Goal: Task Accomplishment & Management: Complete application form

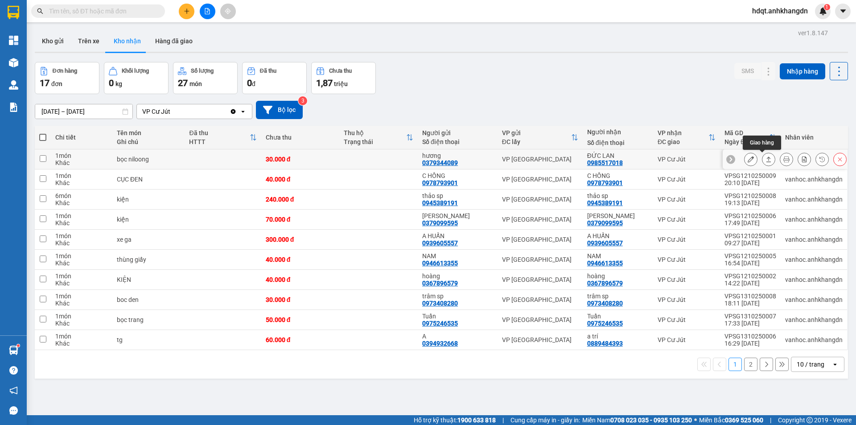
click at [765, 160] on icon at bounding box center [768, 159] width 6 height 6
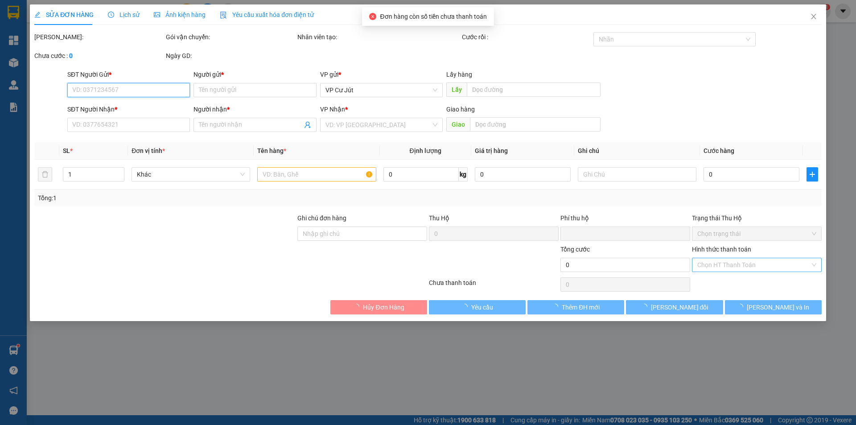
type input "0379344089"
type input "hương"
type input "0985517018"
type input "ĐỨC LAN"
type input "0"
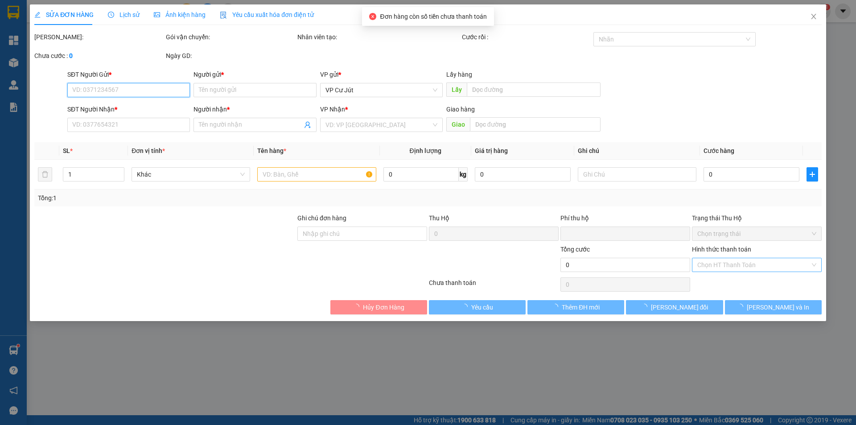
type input "30.000"
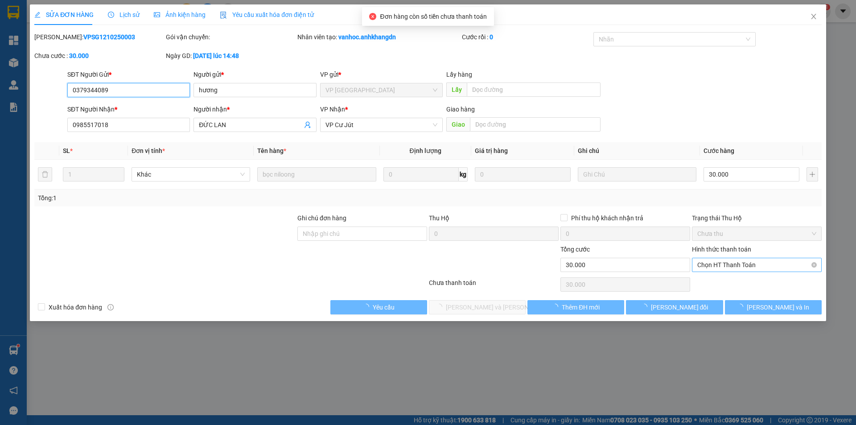
click at [727, 264] on span "Chọn HT Thanh Toán" at bounding box center [756, 264] width 119 height 13
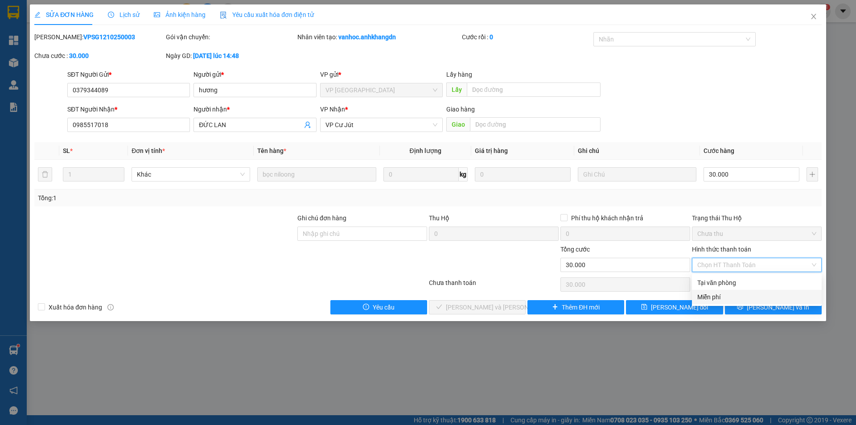
click at [727, 296] on div "Miễn phí" at bounding box center [756, 297] width 119 height 10
type input "0"
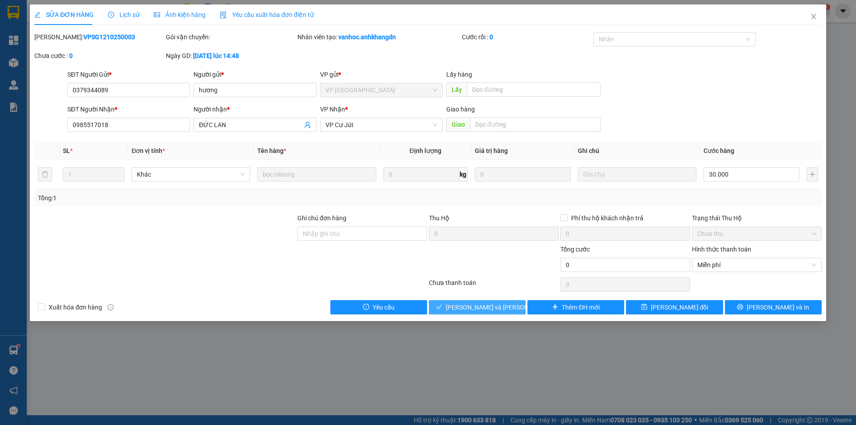
click at [504, 306] on span "[PERSON_NAME] và [PERSON_NAME] hàng" at bounding box center [506, 307] width 120 height 10
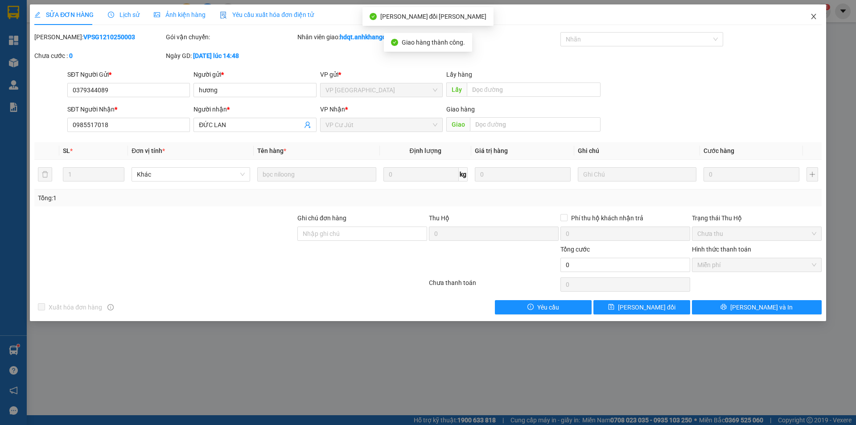
click at [813, 18] on icon "close" at bounding box center [813, 16] width 7 height 7
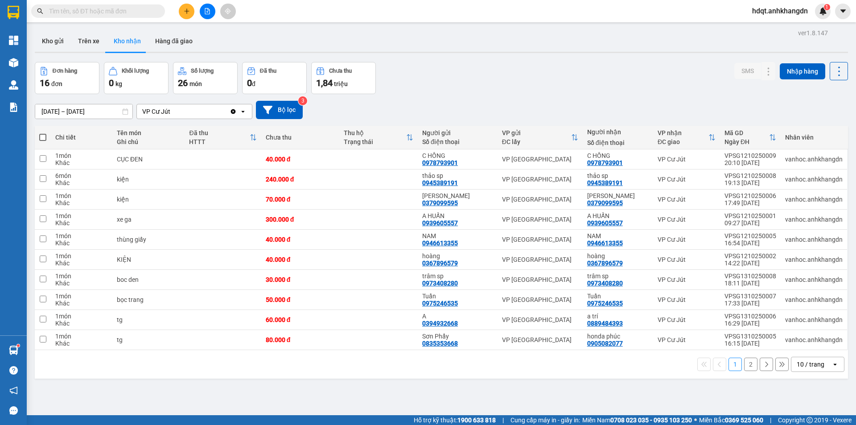
click at [41, 139] on span at bounding box center [42, 137] width 7 height 7
click at [43, 133] on input "checkbox" at bounding box center [43, 133] width 0 height 0
checkbox input "true"
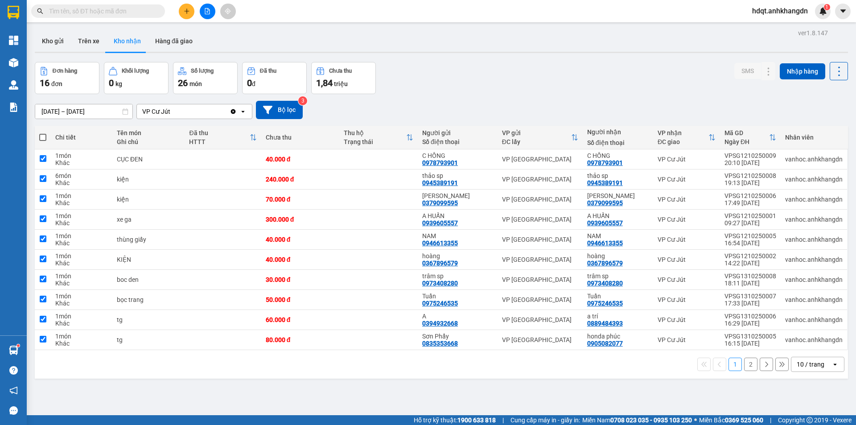
checkbox input "true"
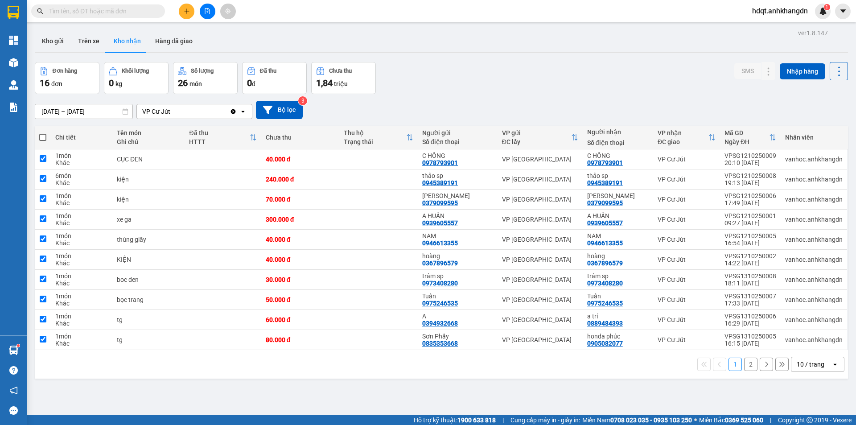
checkbox input "true"
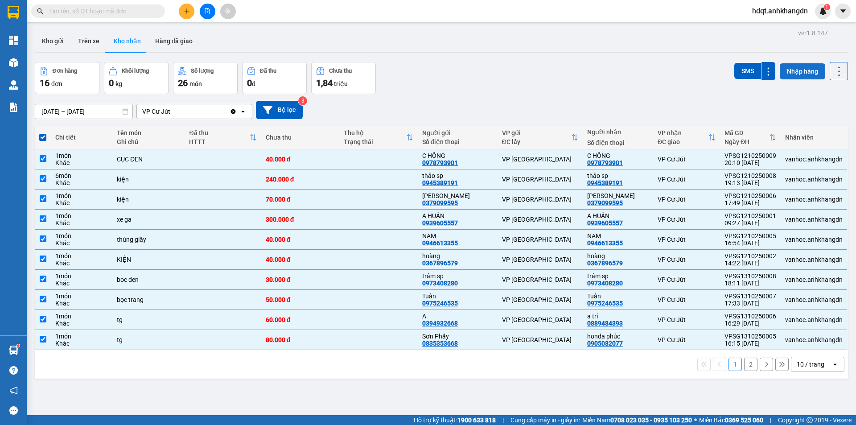
click at [804, 75] on button "Nhập hàng" at bounding box center [802, 71] width 45 height 16
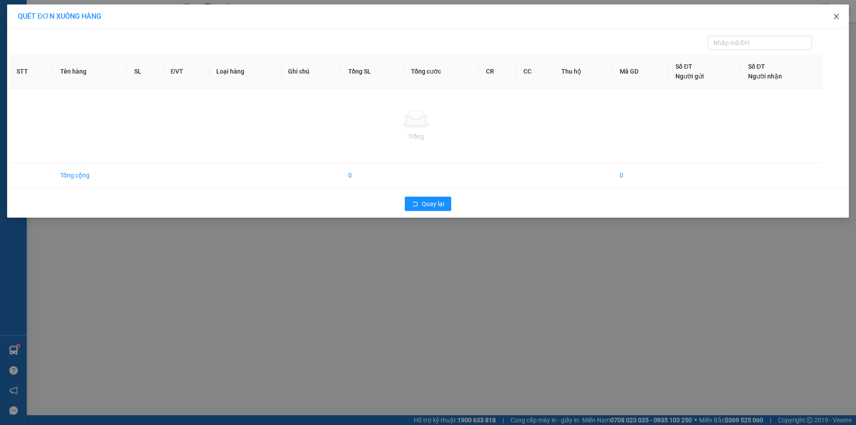
click at [833, 18] on icon "close" at bounding box center [836, 16] width 7 height 7
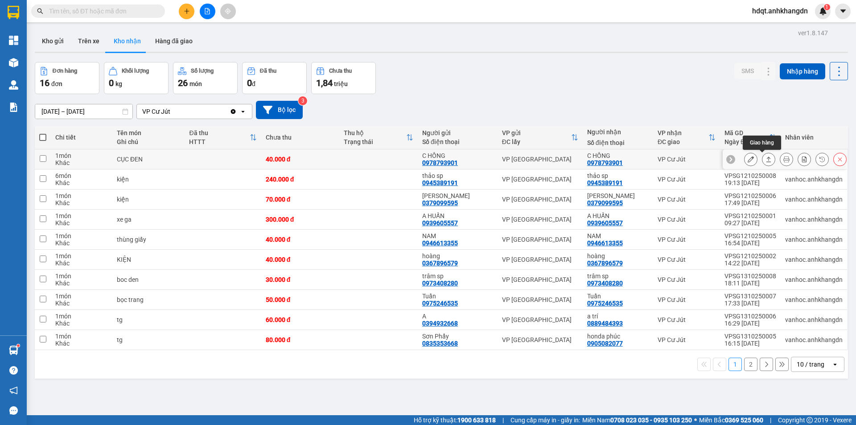
click at [765, 160] on button at bounding box center [768, 160] width 12 height 16
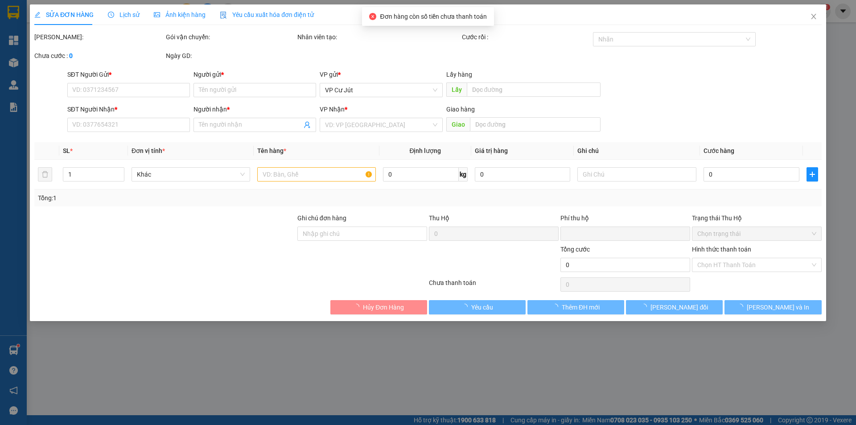
type input "0978793901"
type input "C HỒNG"
type input "0978793901"
type input "C HỒNG"
type input "0"
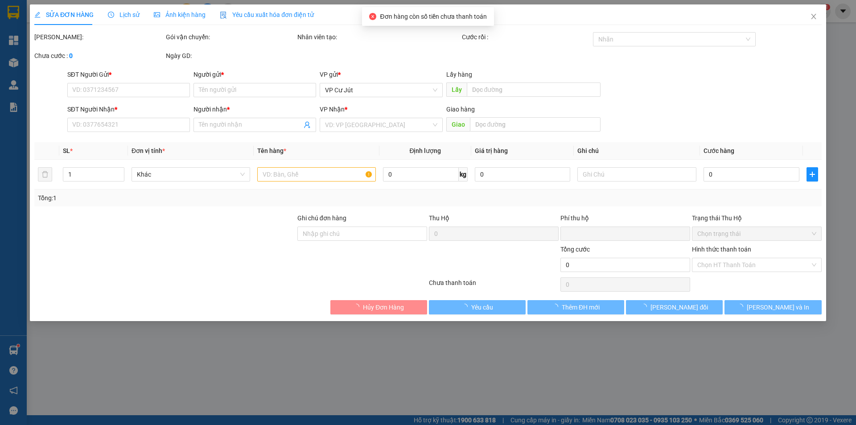
type input "40.000"
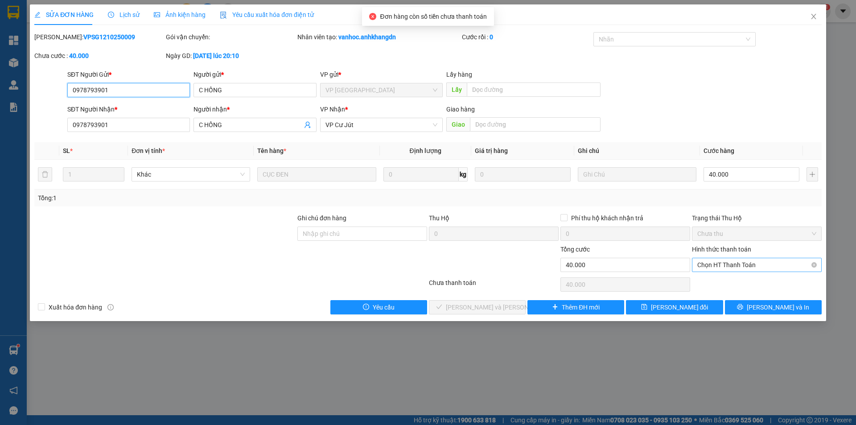
click at [726, 265] on span "Chọn HT Thanh Toán" at bounding box center [756, 264] width 119 height 13
click at [730, 299] on div "Miễn phí" at bounding box center [756, 297] width 119 height 10
type input "0"
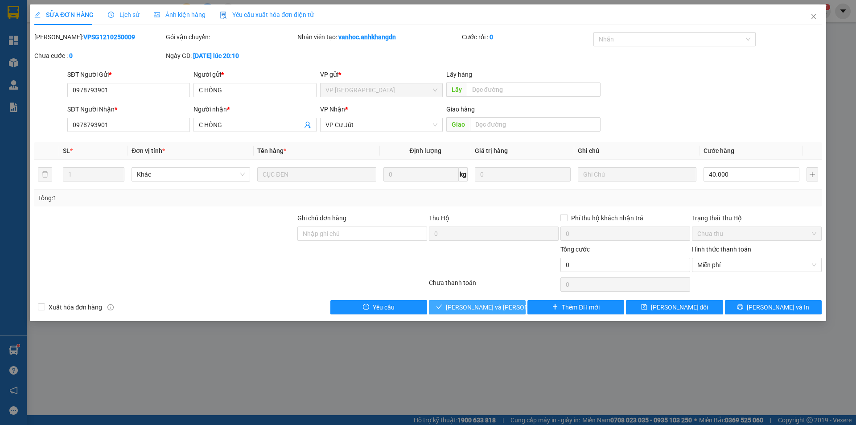
click at [494, 307] on span "[PERSON_NAME] và [PERSON_NAME] hàng" at bounding box center [506, 307] width 120 height 10
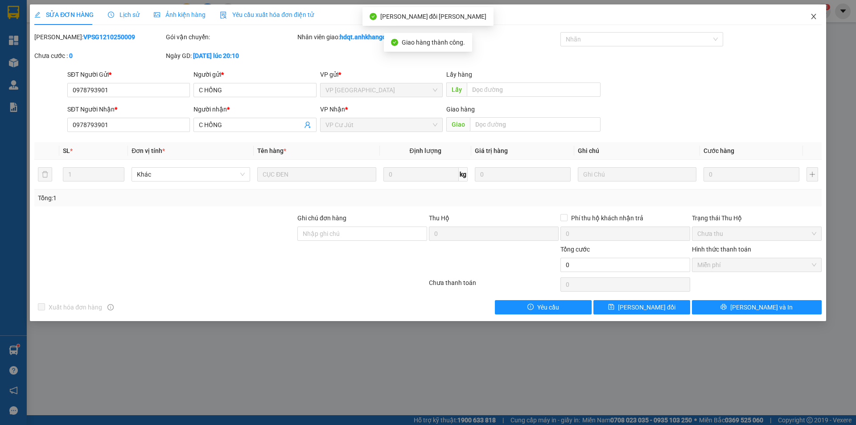
click at [816, 20] on icon "close" at bounding box center [813, 16] width 7 height 7
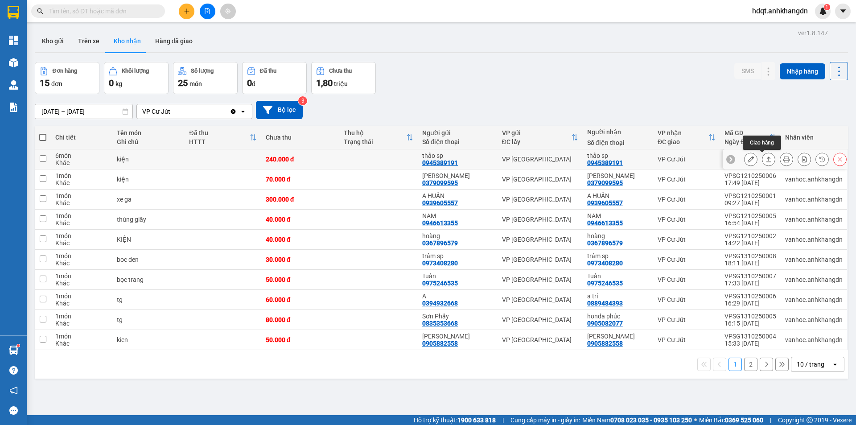
click at [765, 160] on icon at bounding box center [768, 159] width 6 height 6
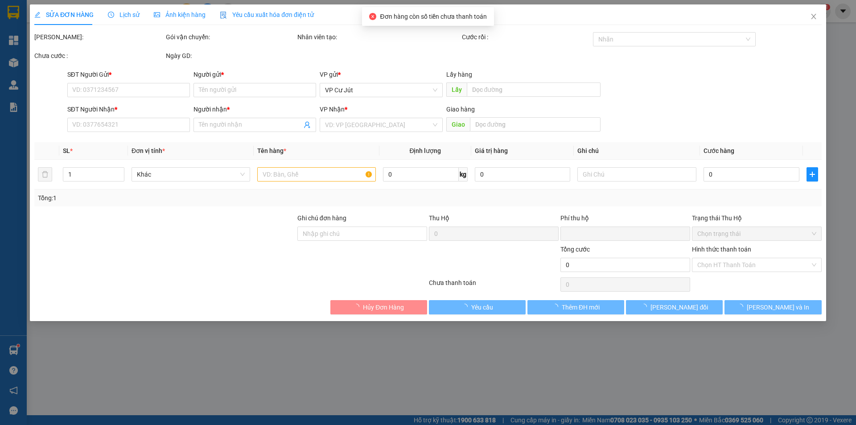
type input "0945389191"
type input "thảo sp"
type input "0945389191"
type input "thảo sp"
type input "0"
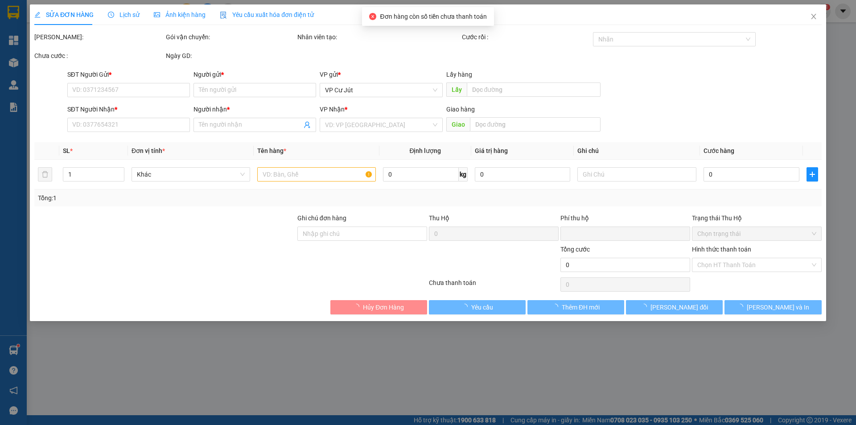
type input "240.000"
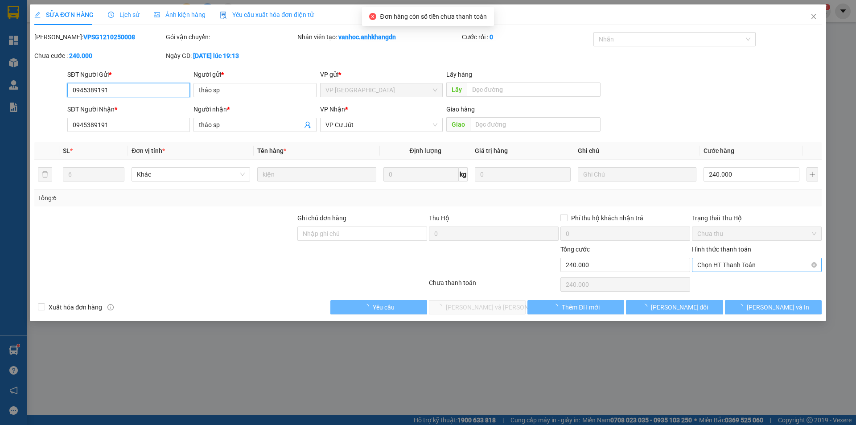
click at [723, 268] on span "Chọn HT Thanh Toán" at bounding box center [756, 264] width 119 height 13
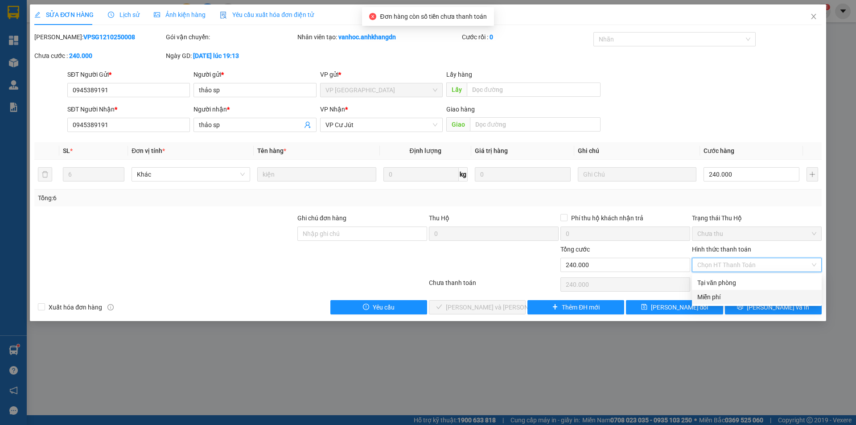
click at [726, 295] on div "Miễn phí" at bounding box center [756, 297] width 119 height 10
type input "0"
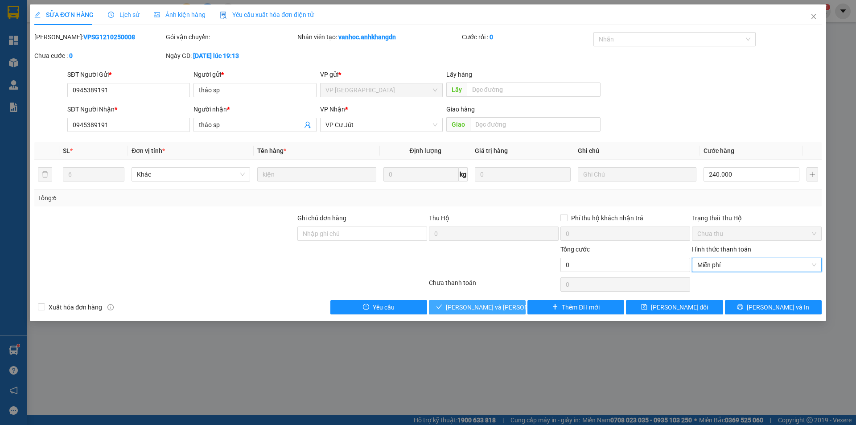
click at [497, 306] on span "[PERSON_NAME] và [PERSON_NAME] hàng" at bounding box center [506, 307] width 120 height 10
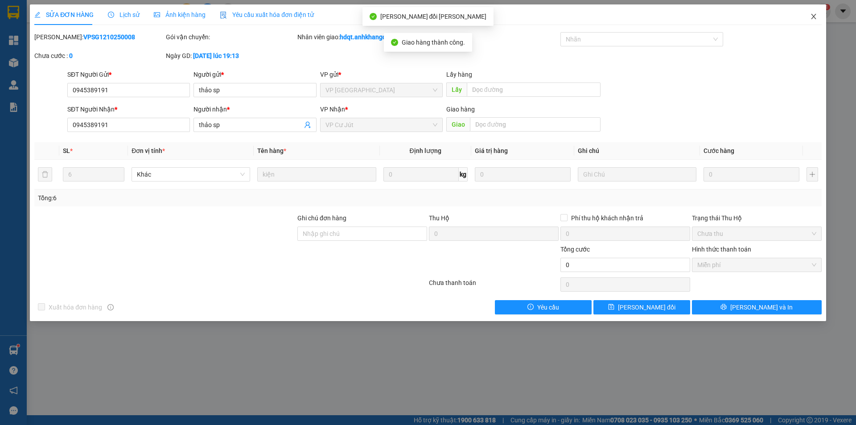
click at [816, 18] on icon "close" at bounding box center [813, 16] width 7 height 7
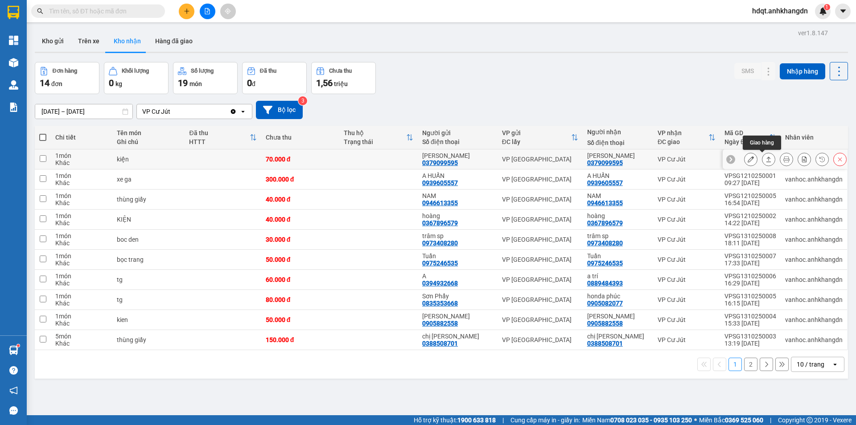
click at [765, 160] on icon at bounding box center [768, 159] width 6 height 6
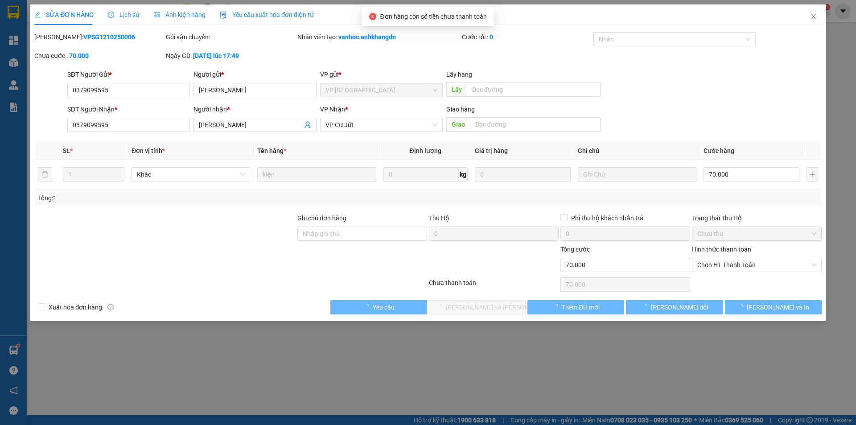
type input "0379099595"
type input "[PERSON_NAME]"
type input "0379099595"
type input "[PERSON_NAME]"
type input "0"
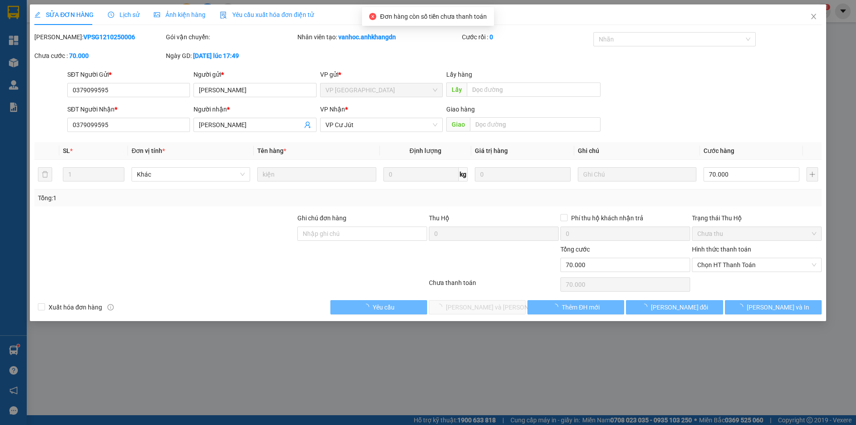
type input "70.000"
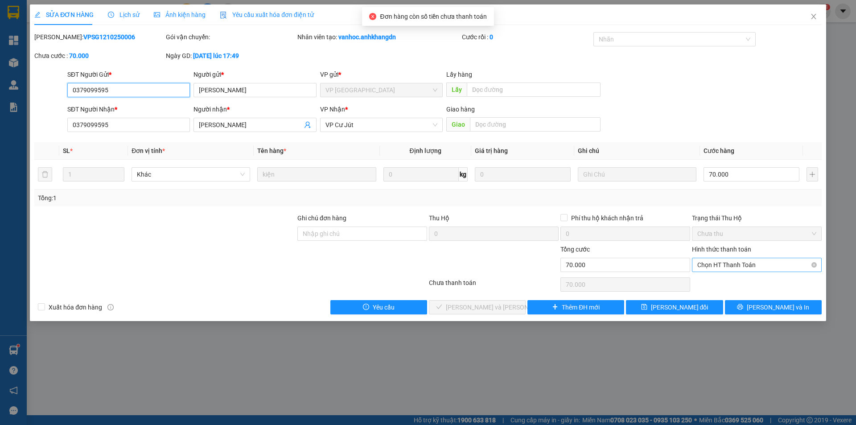
click at [742, 267] on span "Chọn HT Thanh Toán" at bounding box center [756, 264] width 119 height 13
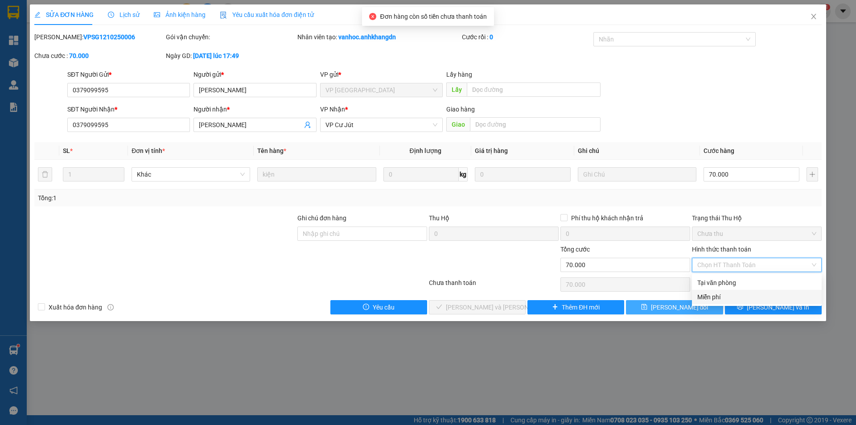
drag, startPoint x: 734, startPoint y: 298, endPoint x: 682, endPoint y: 302, distance: 51.4
click at [729, 296] on div "Miễn phí" at bounding box center [756, 297] width 119 height 10
type input "0"
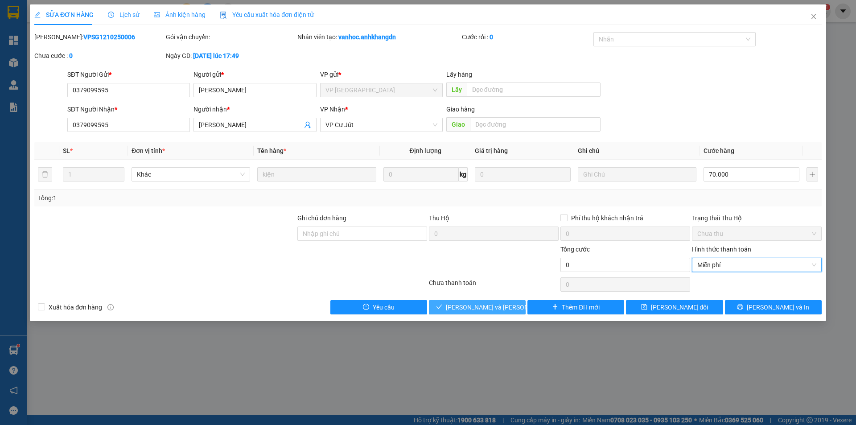
click at [461, 307] on span "[PERSON_NAME] và [PERSON_NAME] hàng" at bounding box center [506, 307] width 120 height 10
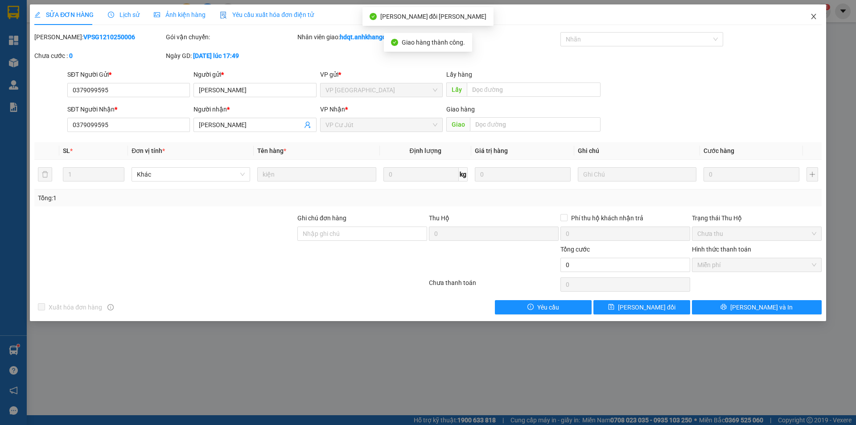
click at [815, 18] on icon "close" at bounding box center [813, 16] width 7 height 7
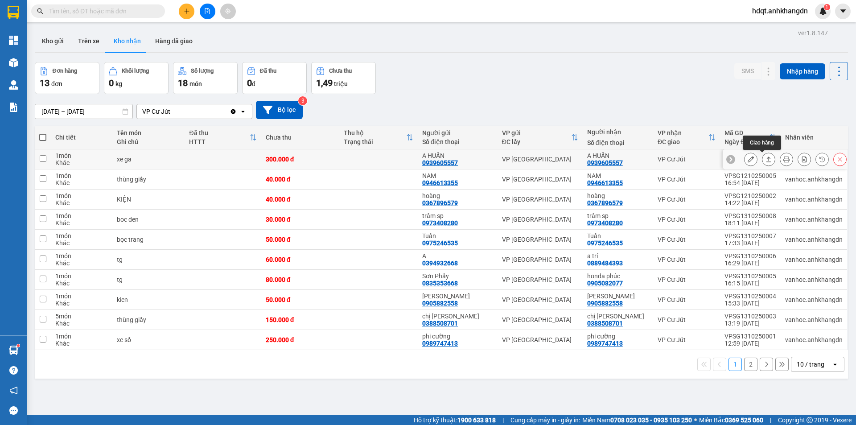
click at [765, 159] on icon at bounding box center [768, 159] width 6 height 6
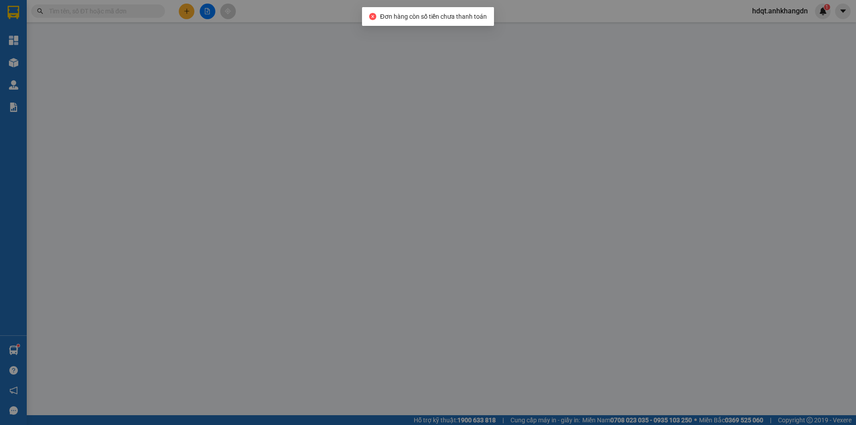
type input "0939605557"
type input "A HUẤN"
type input "0939605557"
type input "A HUẤN"
type input "0"
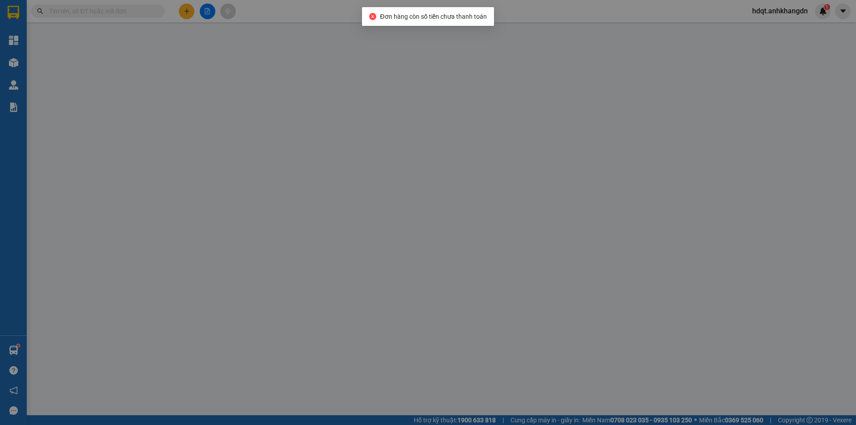
type input "300.000"
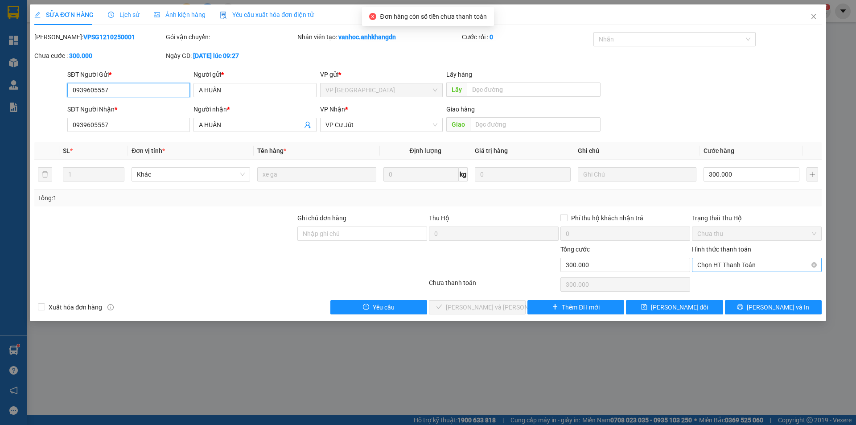
click at [758, 264] on span "Chọn HT Thanh Toán" at bounding box center [756, 264] width 119 height 13
click at [735, 299] on div "Miễn phí" at bounding box center [756, 297] width 119 height 10
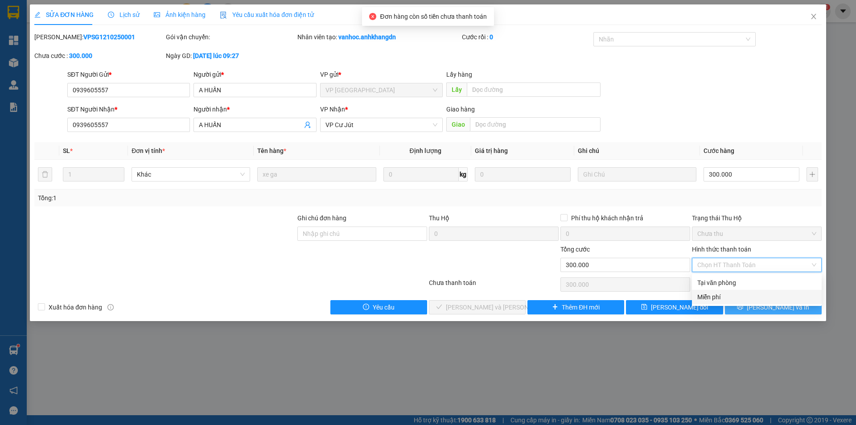
type input "0"
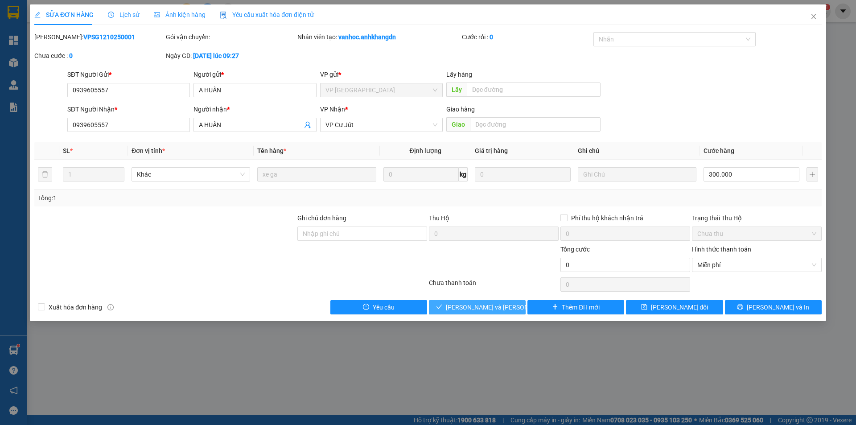
click at [496, 308] on span "[PERSON_NAME] và [PERSON_NAME] hàng" at bounding box center [506, 307] width 120 height 10
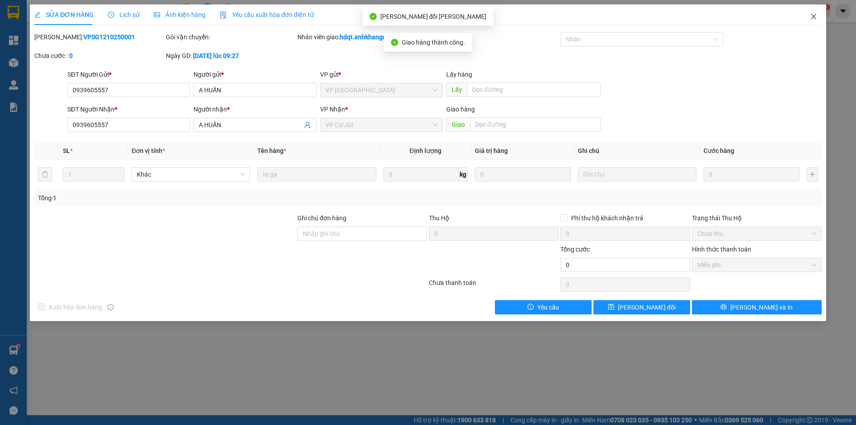
click at [815, 16] on icon "close" at bounding box center [813, 16] width 7 height 7
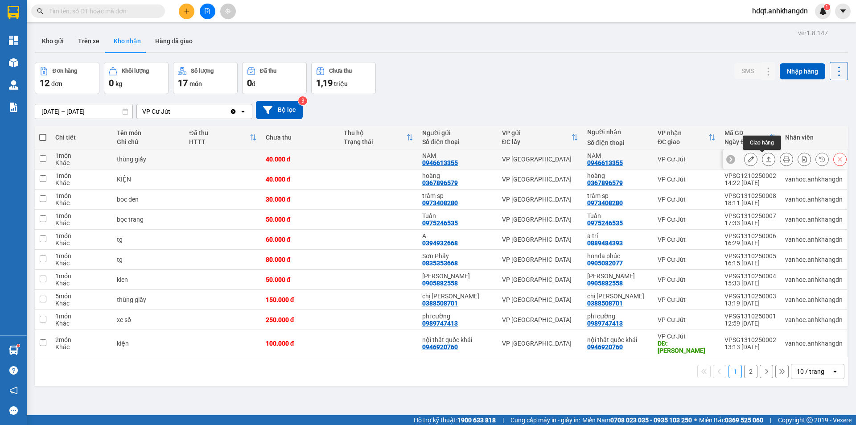
click at [765, 159] on icon at bounding box center [768, 159] width 6 height 6
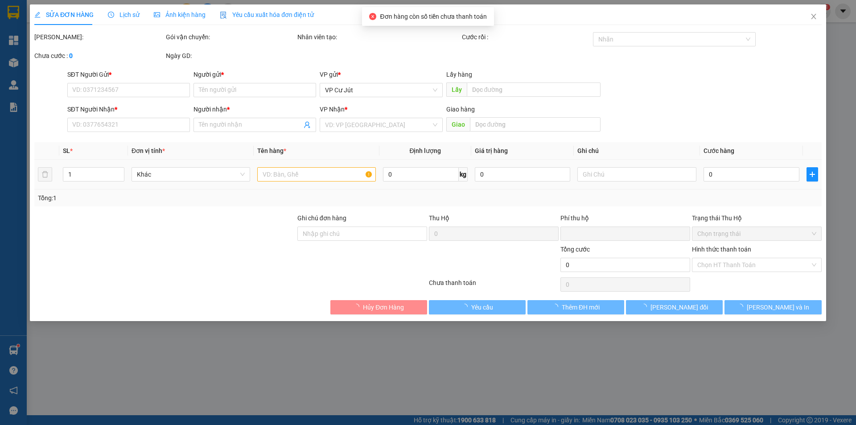
type input "0946613355"
type input "NAM"
type input "0946613355"
type input "NAM"
type input "0"
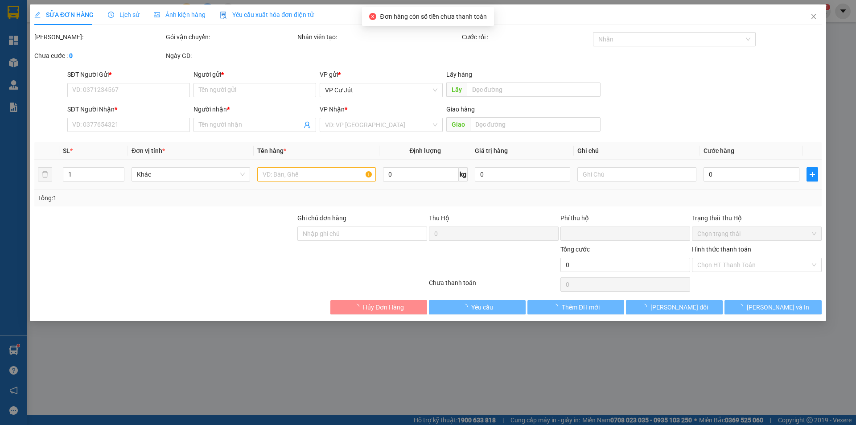
type input "40.000"
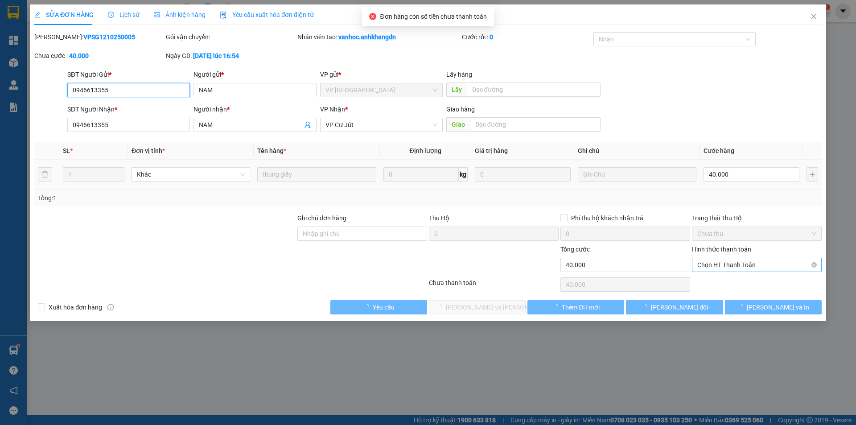
click at [738, 265] on span "Chọn HT Thanh Toán" at bounding box center [756, 264] width 119 height 13
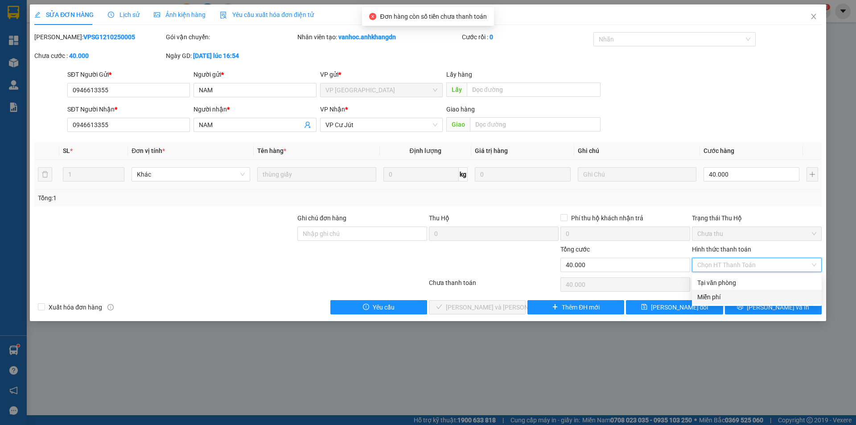
click at [730, 298] on div "Miễn phí" at bounding box center [756, 297] width 119 height 10
type input "0"
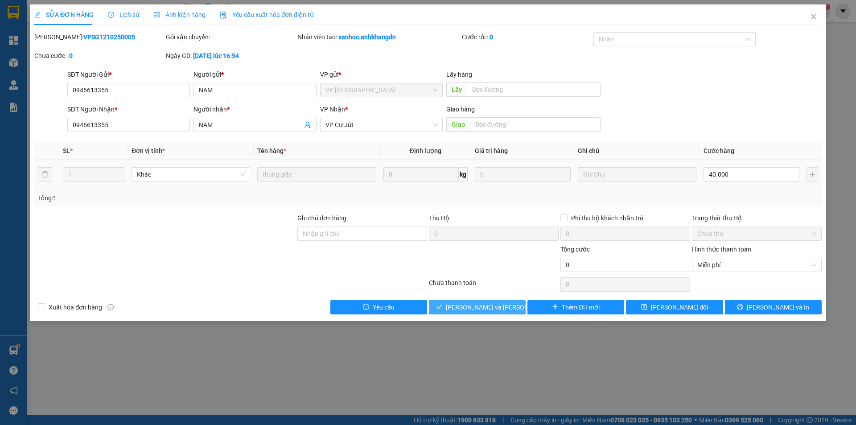
click at [496, 305] on span "[PERSON_NAME] và [PERSON_NAME] hàng" at bounding box center [506, 307] width 120 height 10
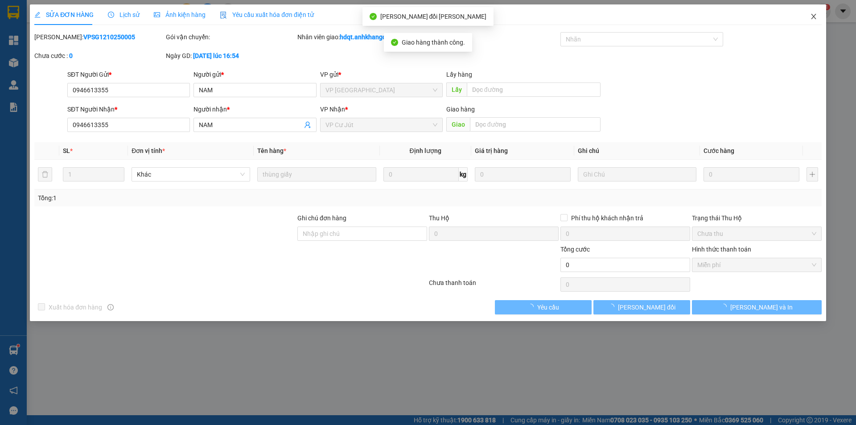
click at [816, 21] on span "Close" at bounding box center [813, 16] width 25 height 25
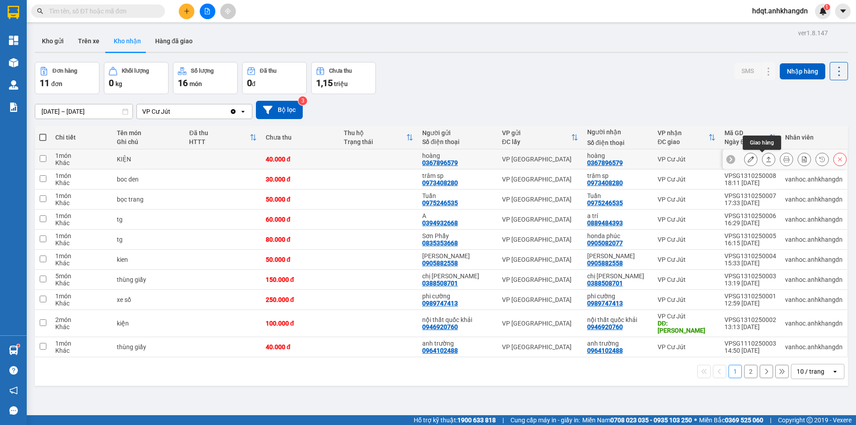
click at [765, 161] on icon at bounding box center [768, 159] width 6 height 6
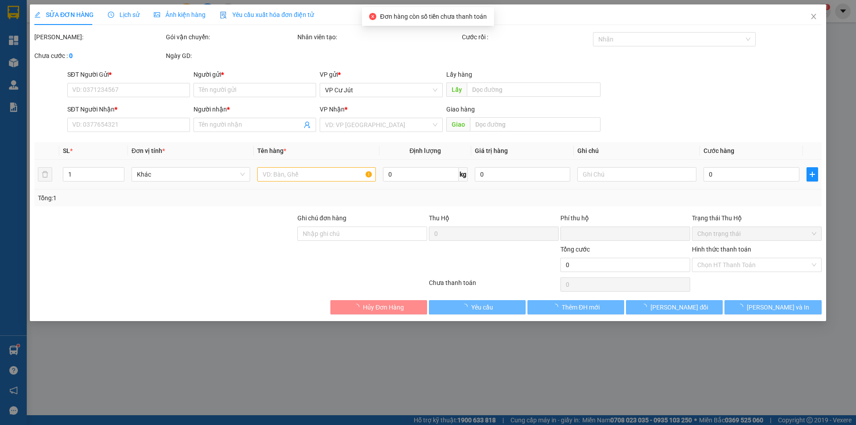
type input "0367896579"
type input "hoàng"
type input "0367896579"
type input "hoàng"
type input "0"
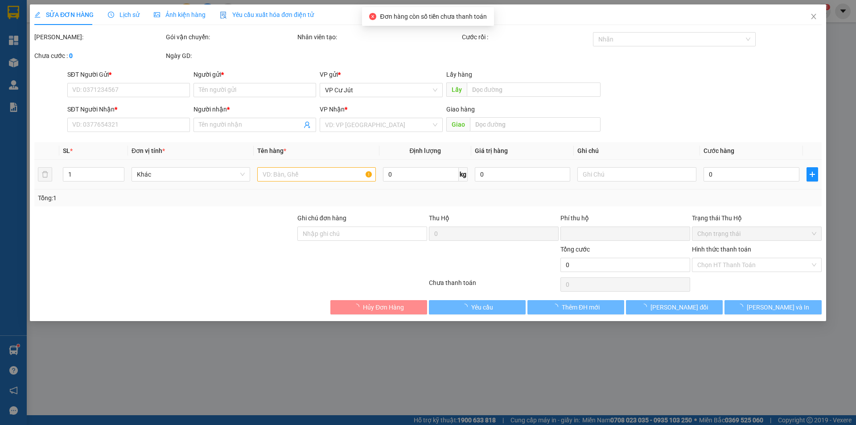
type input "40.000"
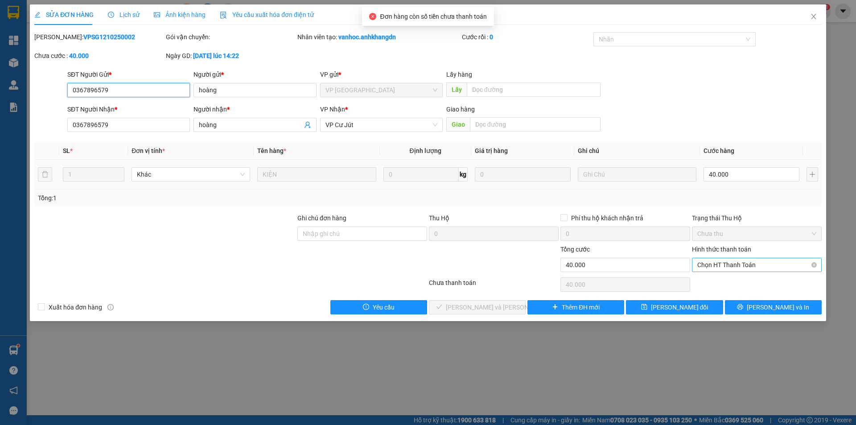
click at [746, 261] on span "Chọn HT Thanh Toán" at bounding box center [756, 264] width 119 height 13
click at [739, 297] on div "Miễn phí" at bounding box center [756, 297] width 119 height 10
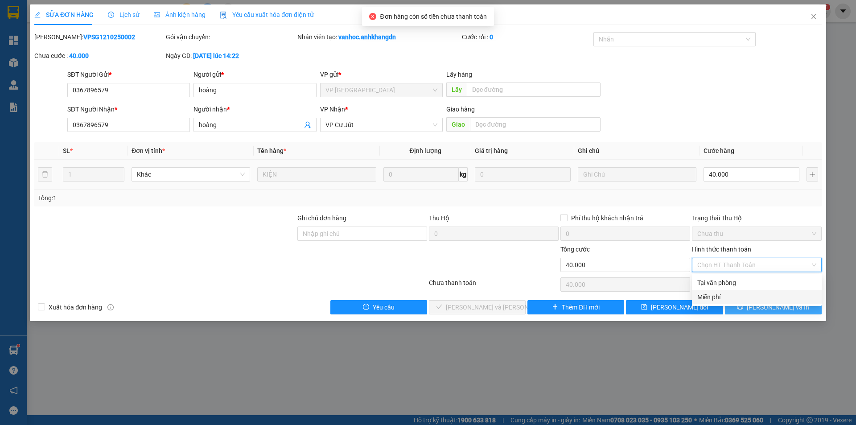
type input "0"
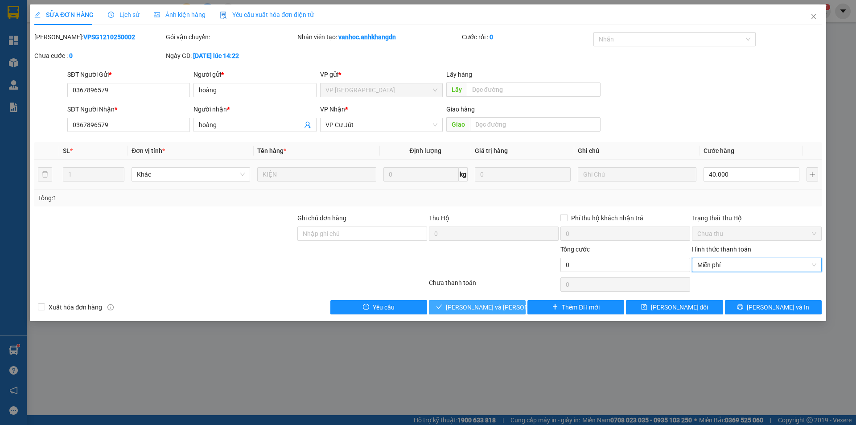
click at [476, 305] on span "[PERSON_NAME] và [PERSON_NAME] hàng" at bounding box center [506, 307] width 120 height 10
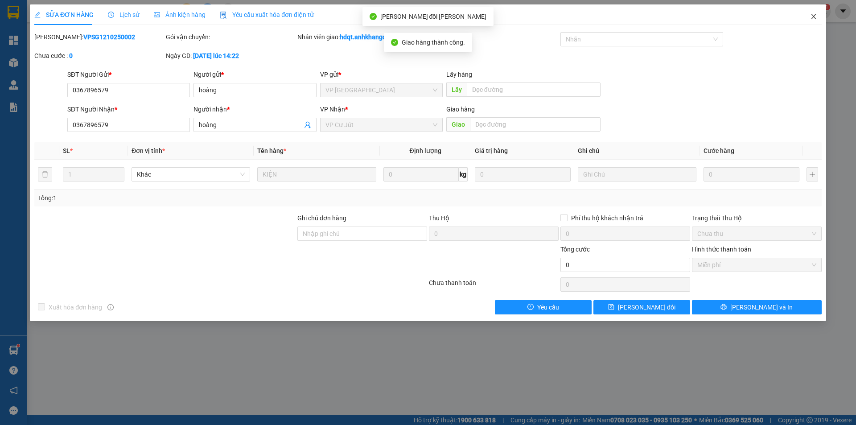
click at [816, 19] on icon "close" at bounding box center [813, 16] width 7 height 7
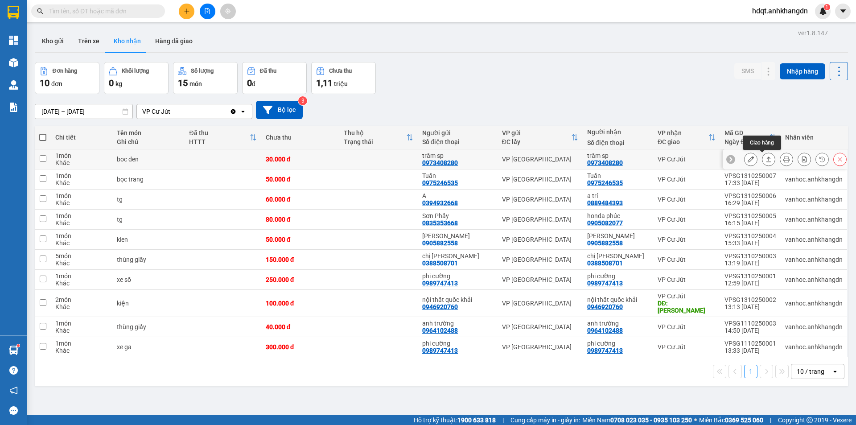
click at [762, 163] on button at bounding box center [768, 160] width 12 height 16
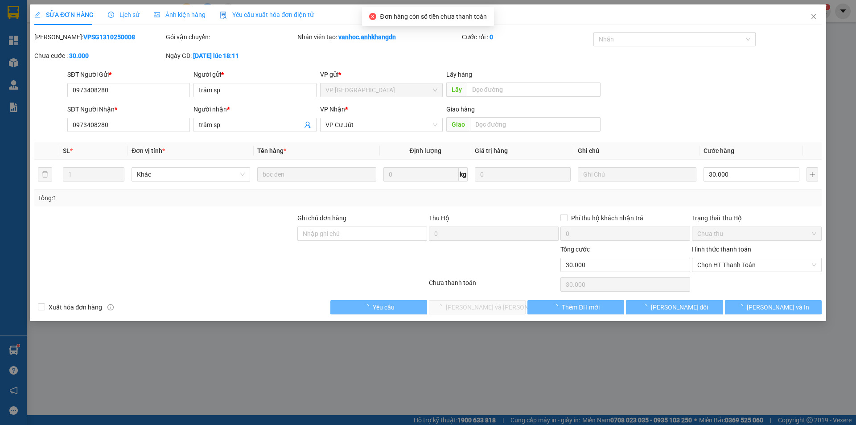
type input "0973408280"
type input "trâm sp"
type input "0973408280"
type input "trâm sp"
type input "0"
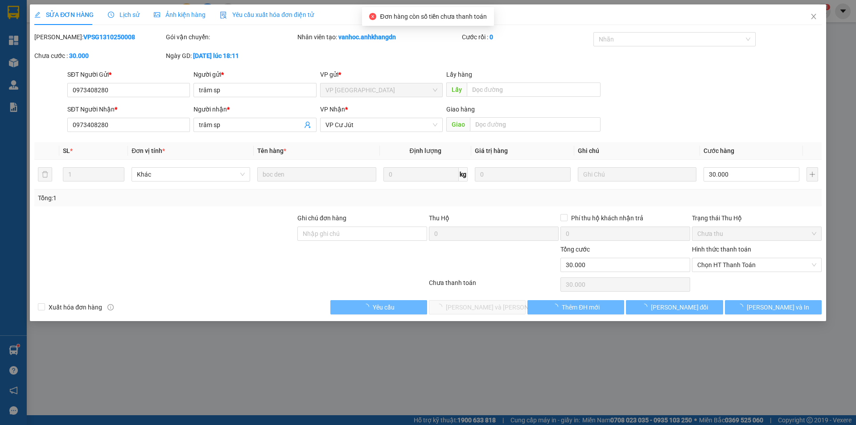
type input "30.000"
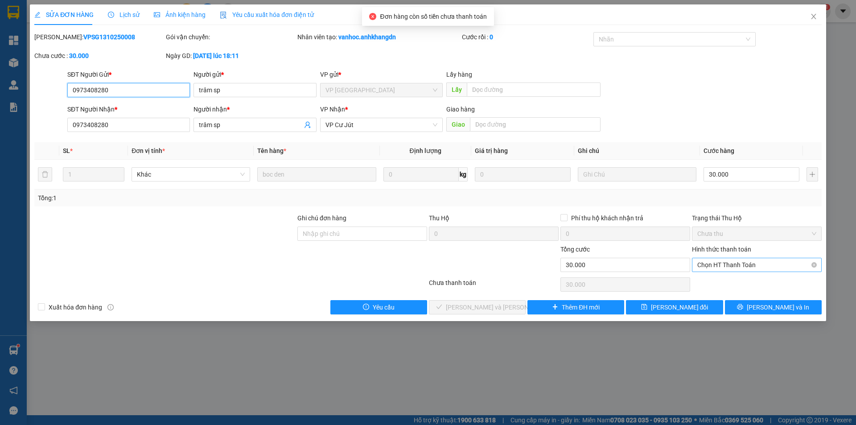
click at [746, 263] on span "Chọn HT Thanh Toán" at bounding box center [756, 264] width 119 height 13
click at [733, 300] on div "Miễn phí" at bounding box center [756, 297] width 119 height 10
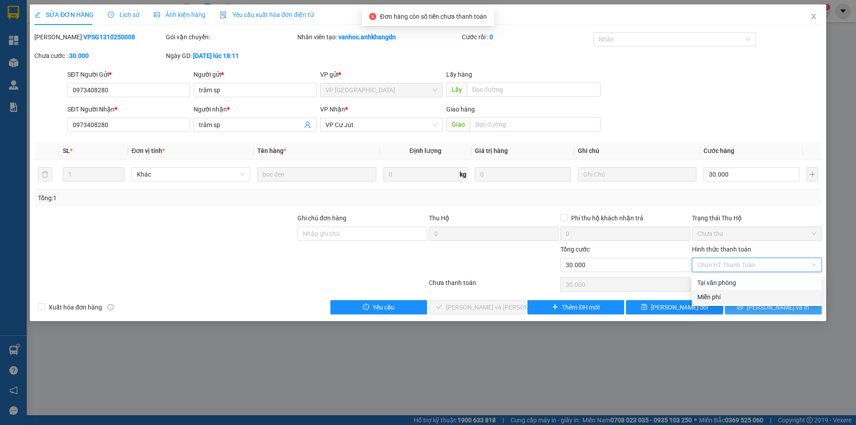
type input "0"
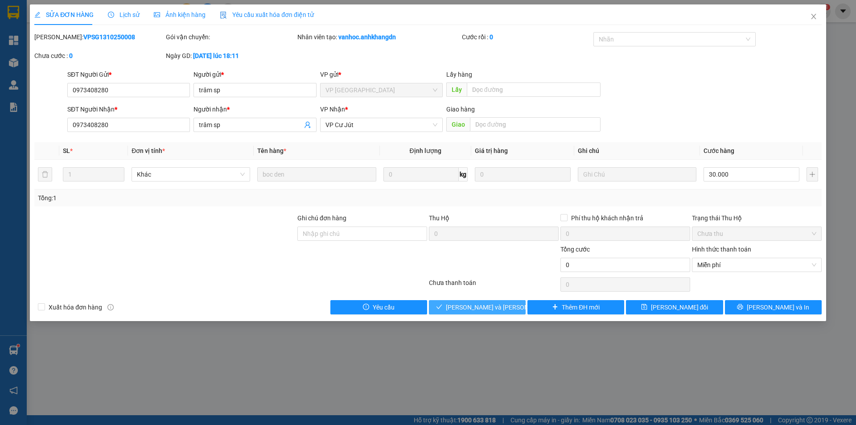
click at [498, 305] on span "[PERSON_NAME] và [PERSON_NAME] hàng" at bounding box center [506, 307] width 120 height 10
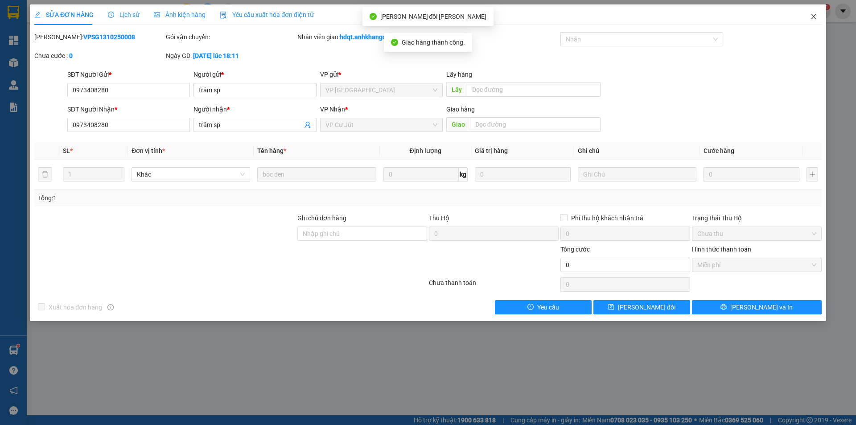
click at [814, 18] on icon "close" at bounding box center [813, 16] width 5 height 5
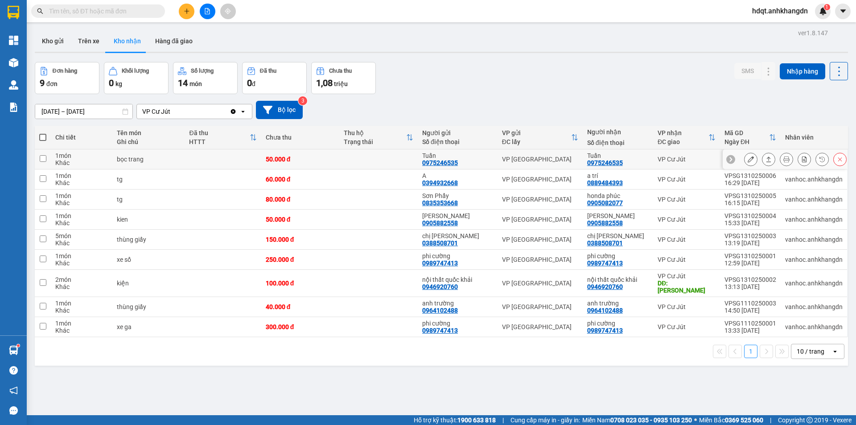
click at [767, 160] on button at bounding box center [768, 160] width 12 height 16
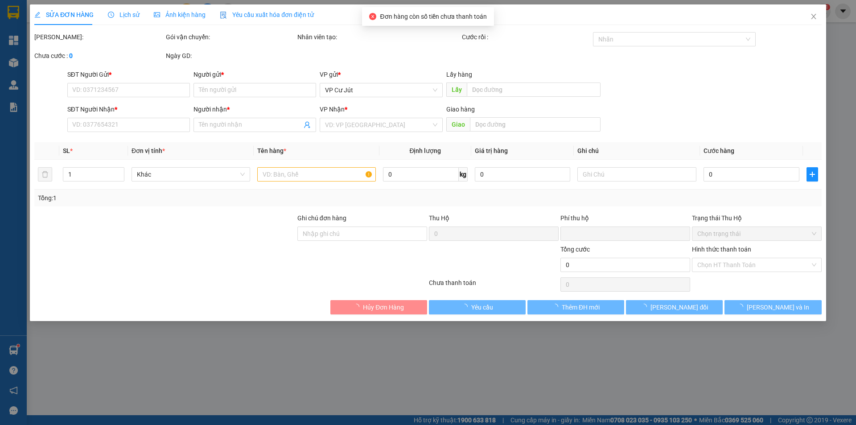
type input "0975246535"
type input "Tuấn"
type input "0975246535"
type input "Tuấn"
type input "0"
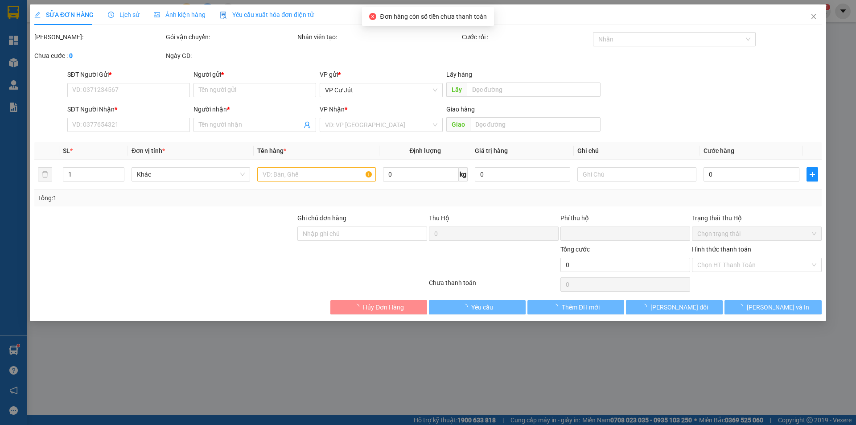
type input "50.000"
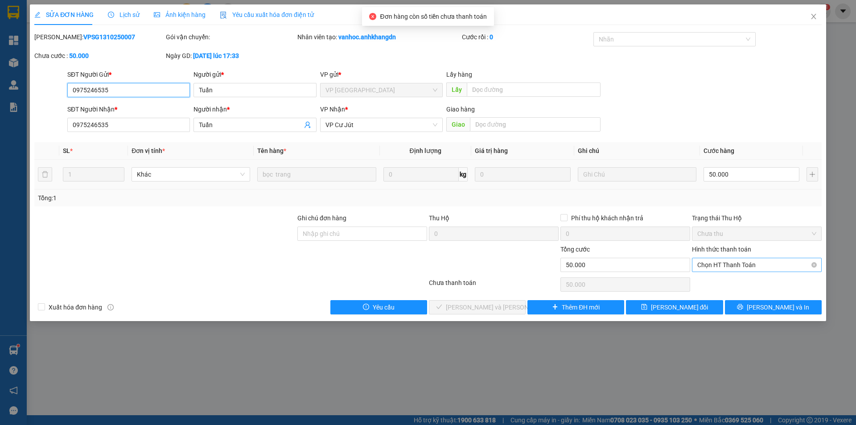
drag, startPoint x: 759, startPoint y: 266, endPoint x: 759, endPoint y: 260, distance: 5.3
click at [759, 262] on span "Chọn HT Thanh Toán" at bounding box center [756, 264] width 119 height 13
click at [742, 301] on div "Miễn phí" at bounding box center [756, 297] width 119 height 10
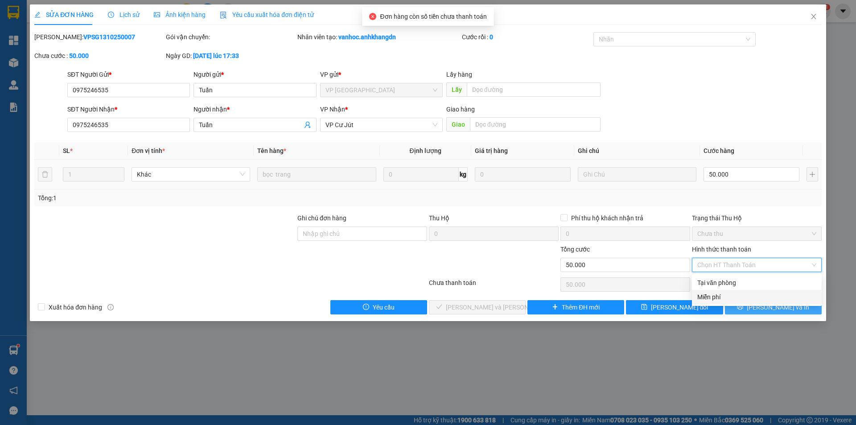
type input "0"
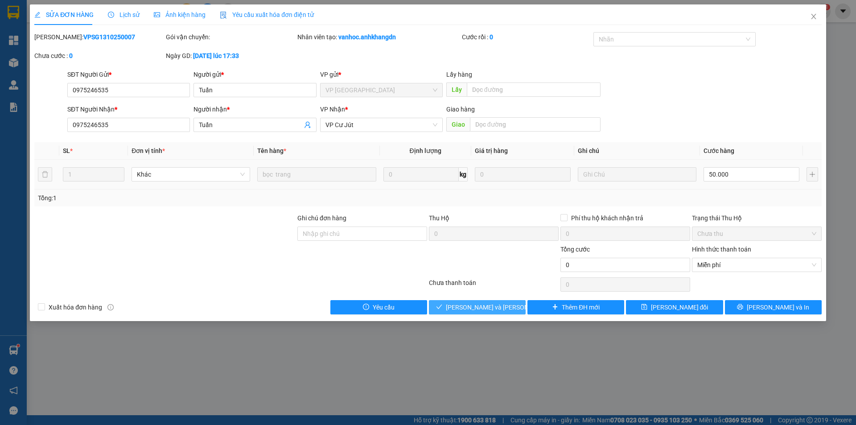
click at [507, 310] on button "[PERSON_NAME] và [PERSON_NAME] hàng" at bounding box center [477, 307] width 97 height 14
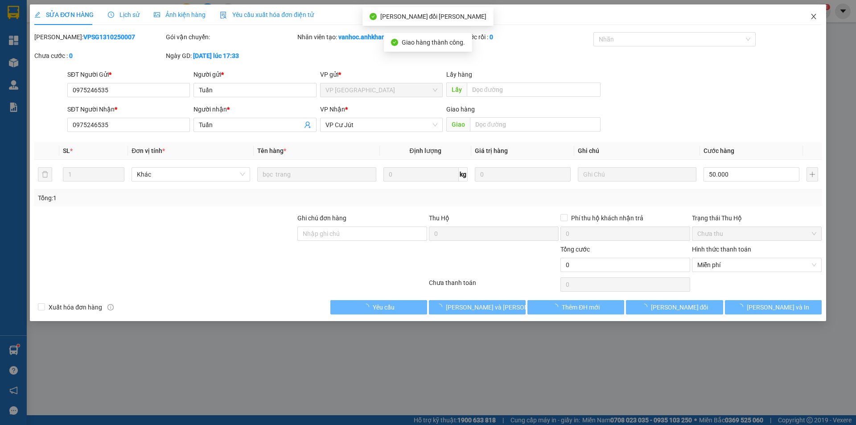
click at [813, 16] on icon "close" at bounding box center [813, 16] width 5 height 5
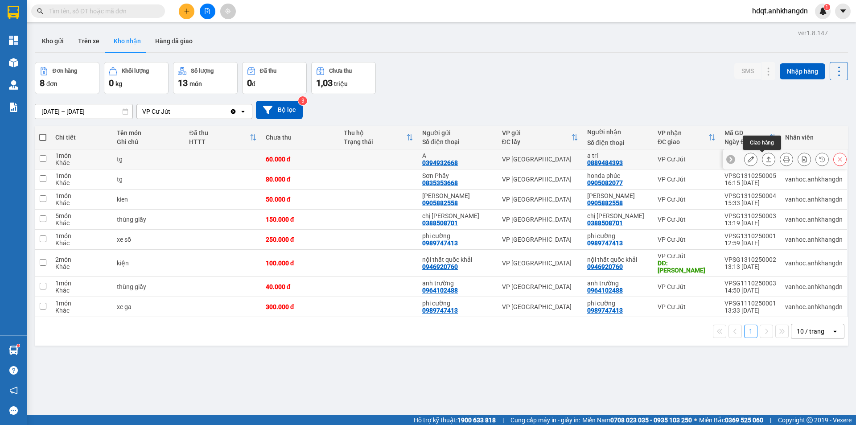
click at [766, 162] on icon at bounding box center [768, 158] width 5 height 5
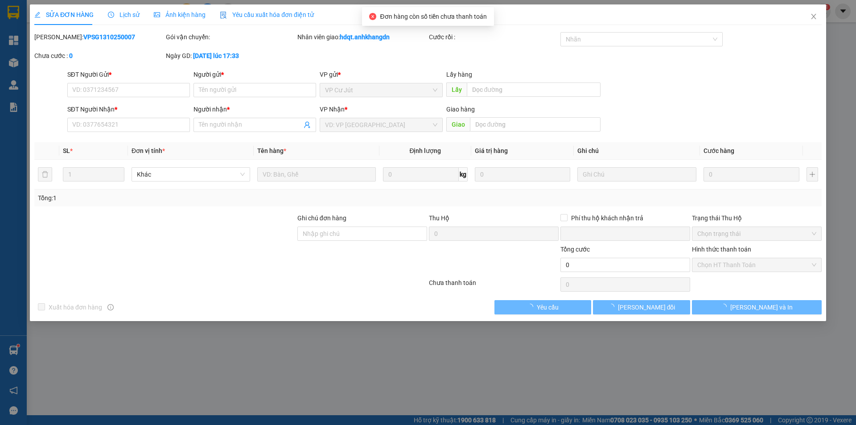
type input "0394932668"
type input "A"
type input "0889484393"
type input "a trí"
type input "0"
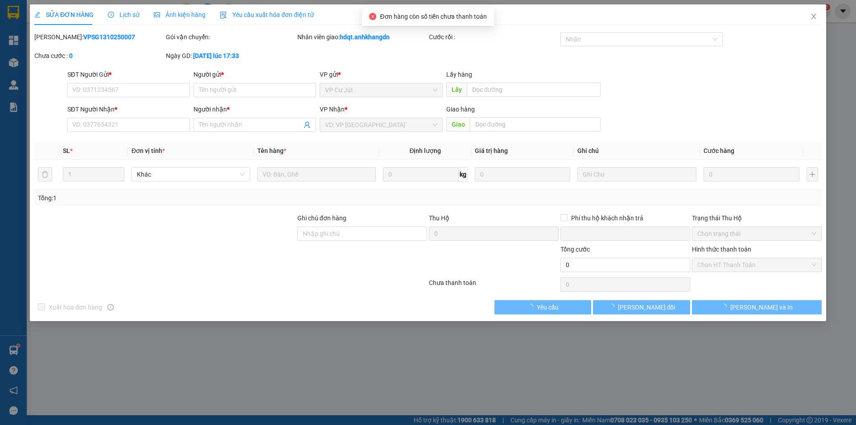
type input "60.000"
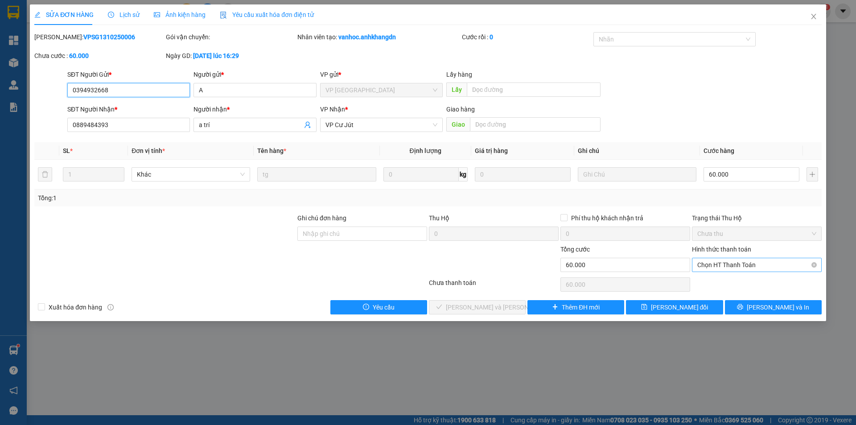
click at [755, 262] on span "Chọn HT Thanh Toán" at bounding box center [756, 264] width 119 height 13
click at [737, 299] on div "Miễn phí" at bounding box center [756, 297] width 119 height 10
type input "0"
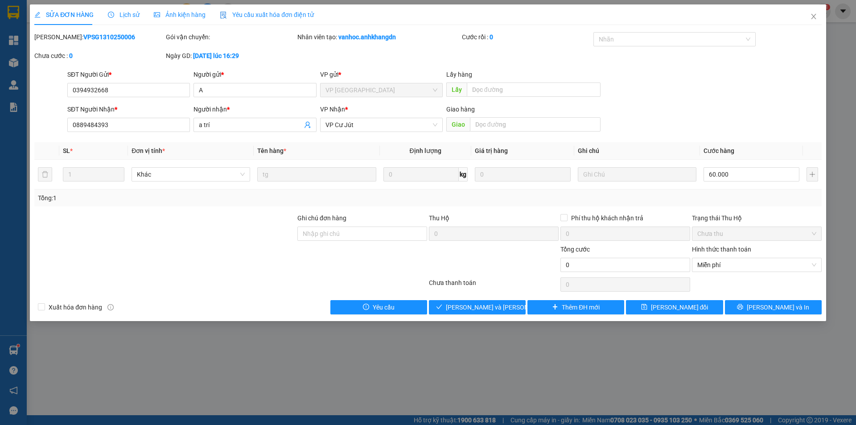
click at [493, 298] on div "Total Paid Fee 0 Total UnPaid Fee 60.000 Cash Collection Total Fee Mã ĐH: VPSG1…" at bounding box center [427, 173] width 787 height 282
drag, startPoint x: 500, startPoint y: 309, endPoint x: 488, endPoint y: 306, distance: 11.9
click at [496, 308] on span "[PERSON_NAME] và [PERSON_NAME] hàng" at bounding box center [506, 307] width 120 height 10
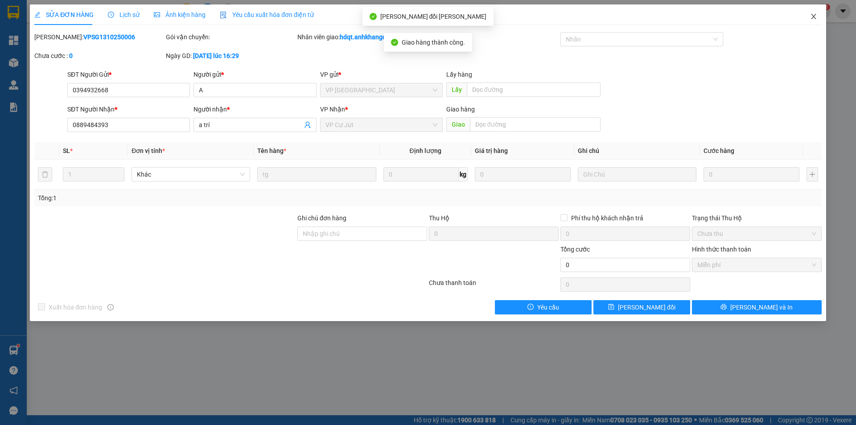
click at [813, 16] on icon "close" at bounding box center [813, 16] width 5 height 5
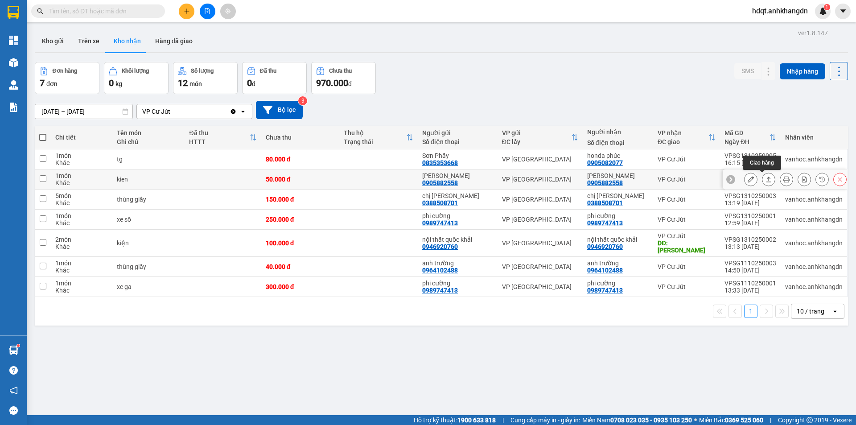
click at [765, 180] on icon at bounding box center [768, 179] width 6 height 6
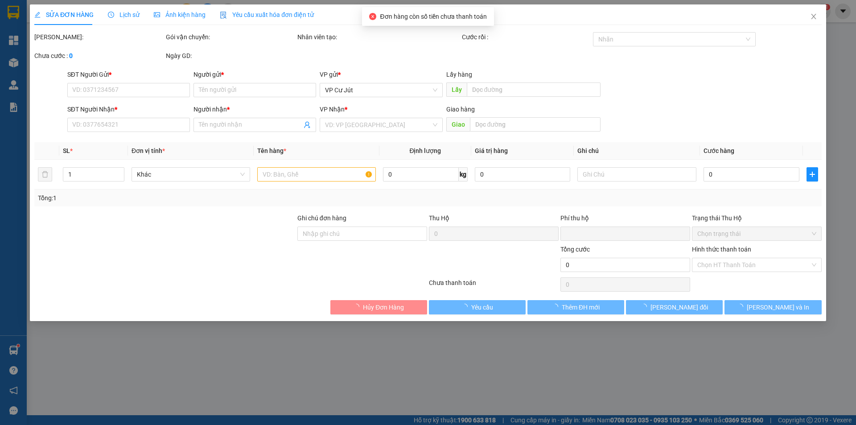
type input "0905882558"
type input "[PERSON_NAME]"
type input "0905882558"
type input "[PERSON_NAME]"
type input "0"
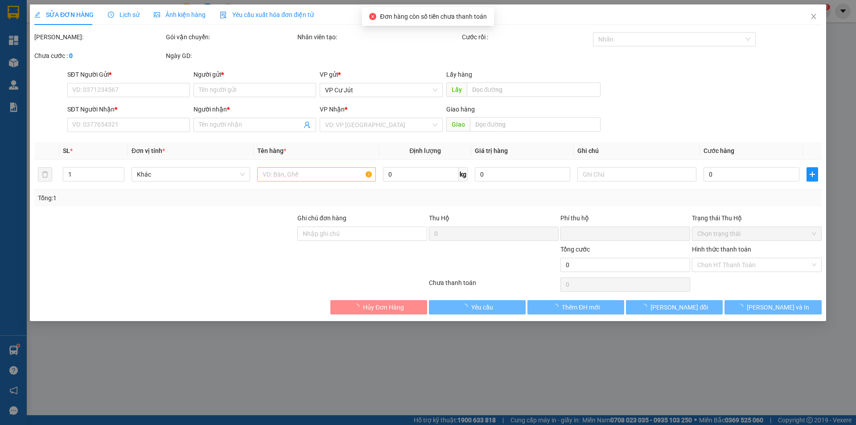
type input "50.000"
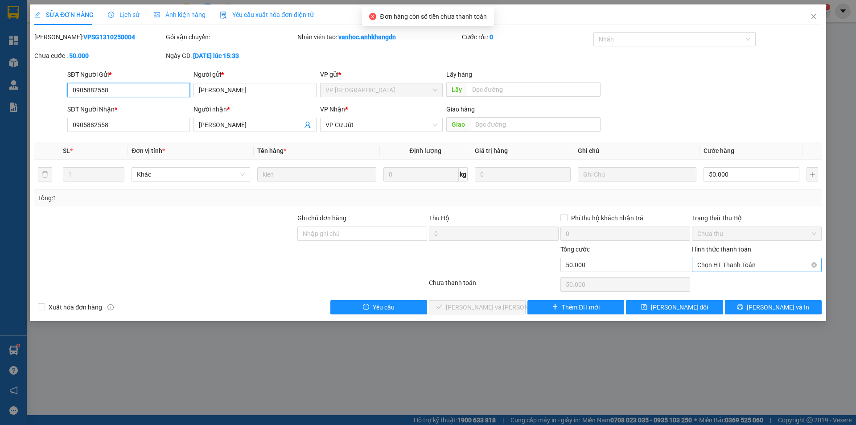
click at [731, 266] on span "Chọn HT Thanh Toán" at bounding box center [756, 264] width 119 height 13
drag, startPoint x: 717, startPoint y: 297, endPoint x: 692, endPoint y: 287, distance: 26.8
click at [714, 297] on div "Miễn phí" at bounding box center [756, 297] width 119 height 10
type input "0"
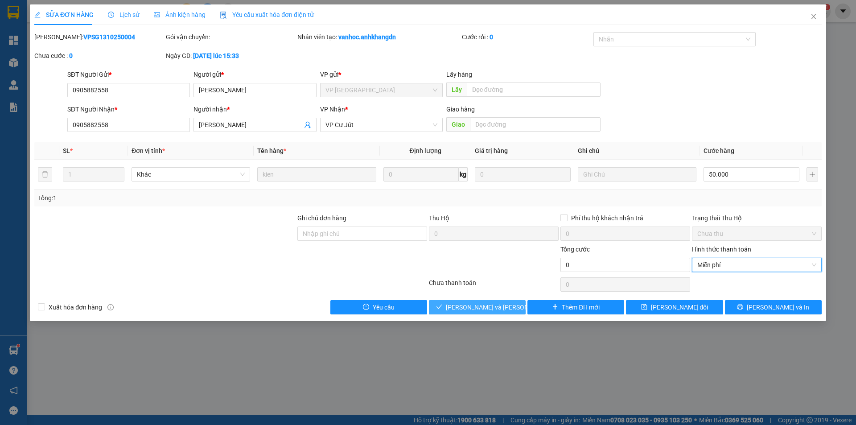
click at [496, 308] on span "[PERSON_NAME] và [PERSON_NAME] hàng" at bounding box center [506, 307] width 120 height 10
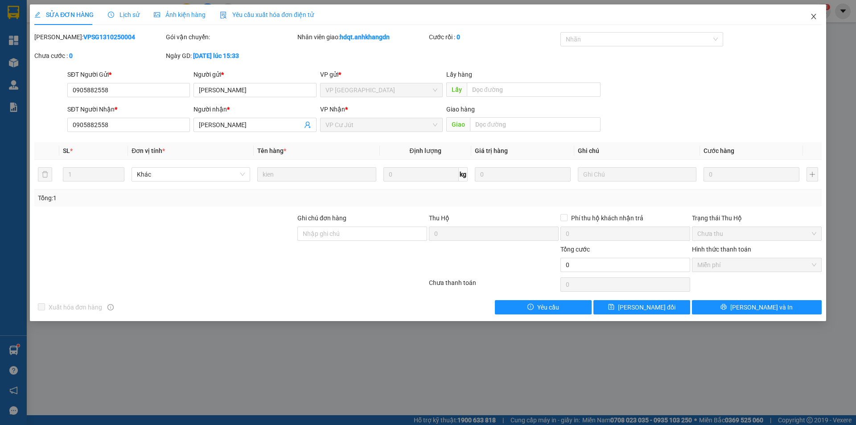
click at [810, 16] on icon "close" at bounding box center [813, 16] width 7 height 7
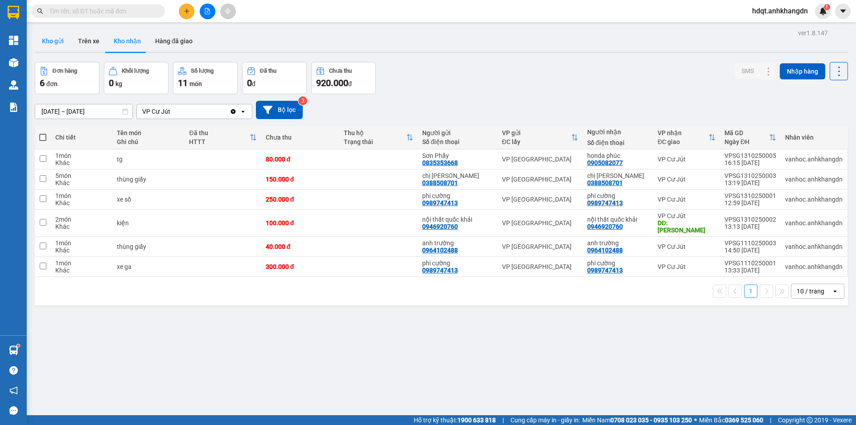
click at [53, 42] on button "Kho gửi" at bounding box center [53, 40] width 36 height 21
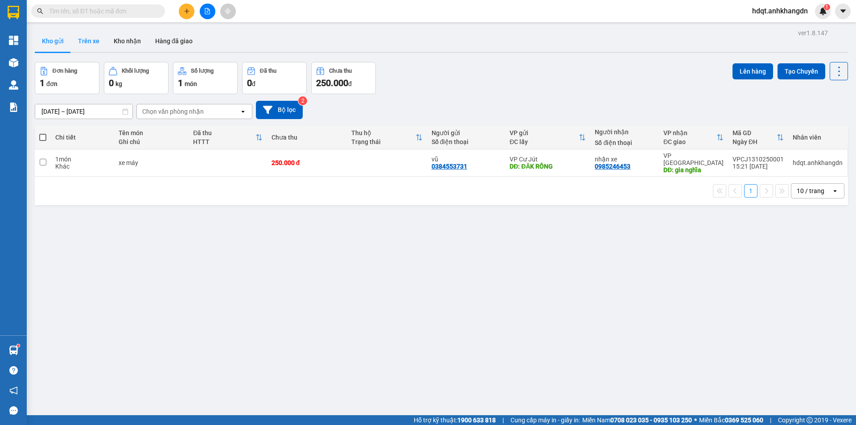
click at [90, 41] on button "Trên xe" at bounding box center [89, 40] width 36 height 21
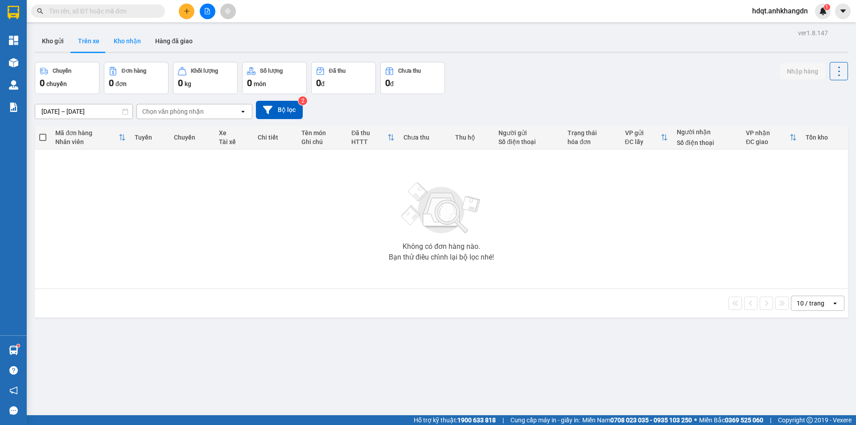
click at [126, 41] on button "Kho nhận" at bounding box center [127, 40] width 41 height 21
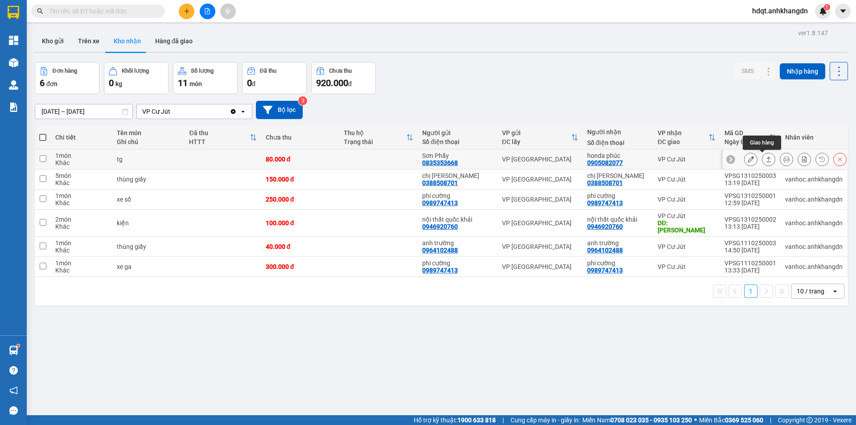
click at [765, 159] on icon at bounding box center [768, 159] width 6 height 6
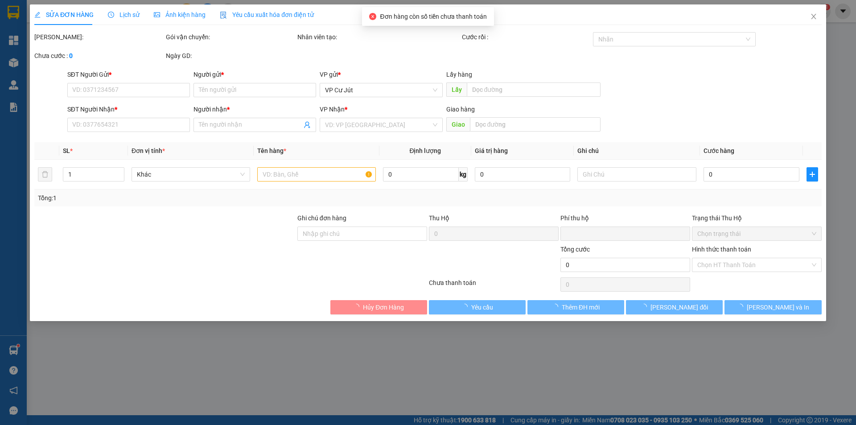
type input "0835353668"
type input "Sơn Phẩy"
type input "0905082077"
type input "honda phúc"
type input "0"
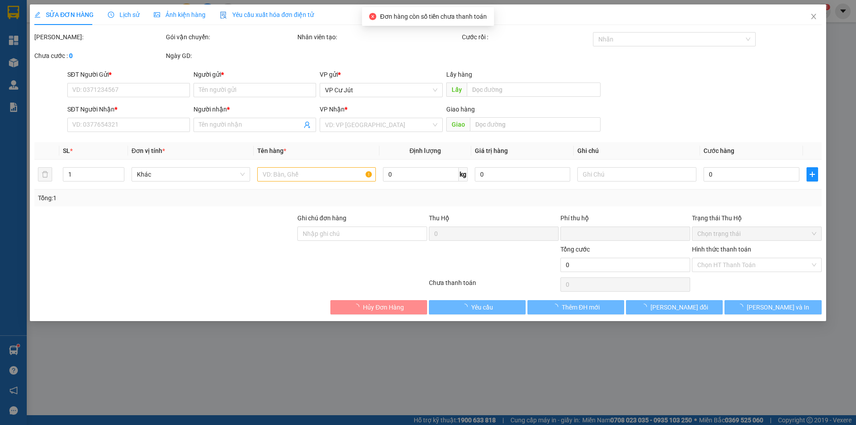
type input "80.000"
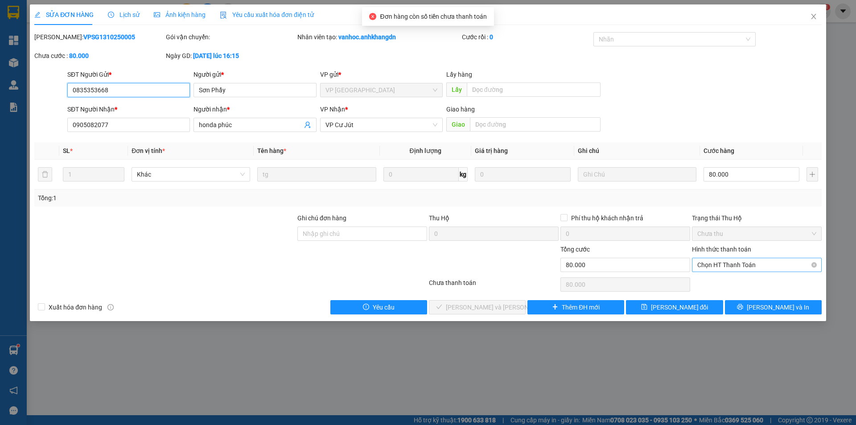
click at [733, 265] on span "Chọn HT Thanh Toán" at bounding box center [756, 264] width 119 height 13
click at [730, 298] on div "Miễn phí" at bounding box center [756, 297] width 119 height 10
type input "0"
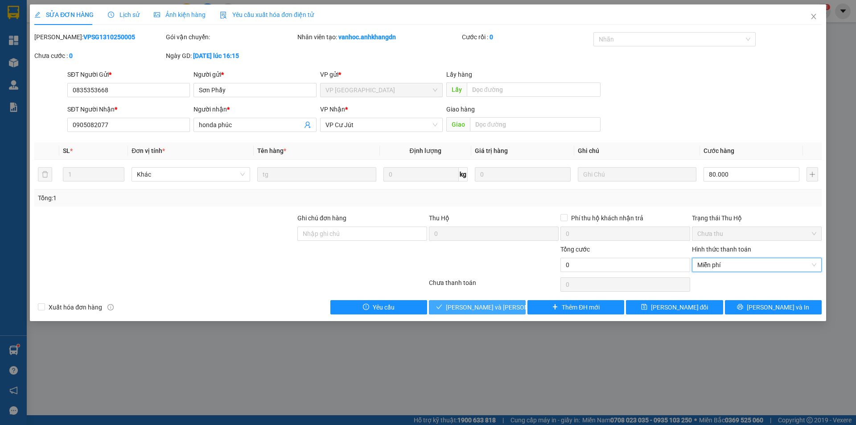
click at [462, 307] on span "[PERSON_NAME] và [PERSON_NAME] hàng" at bounding box center [506, 307] width 120 height 10
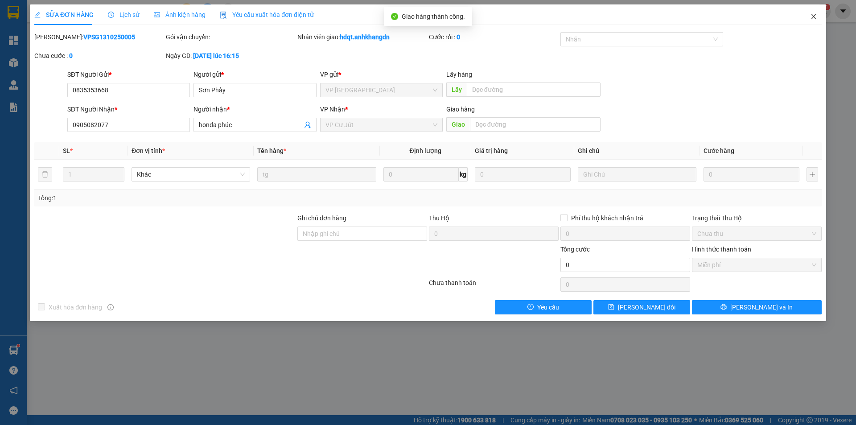
click at [812, 17] on icon "close" at bounding box center [813, 16] width 7 height 7
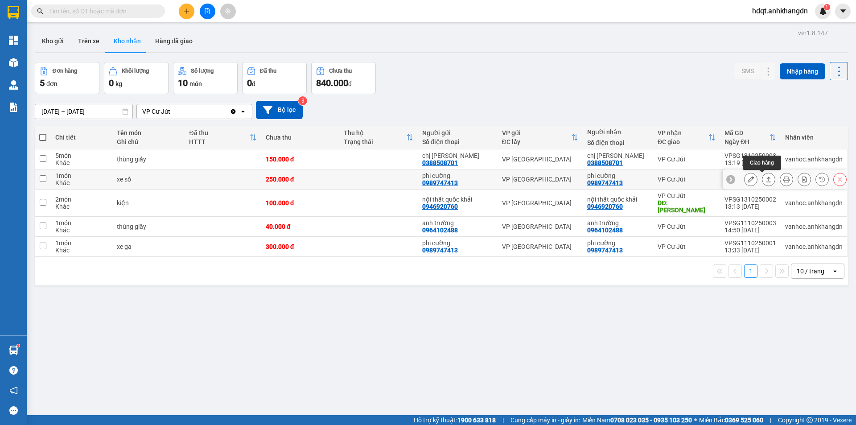
click at [765, 181] on icon at bounding box center [768, 179] width 6 height 6
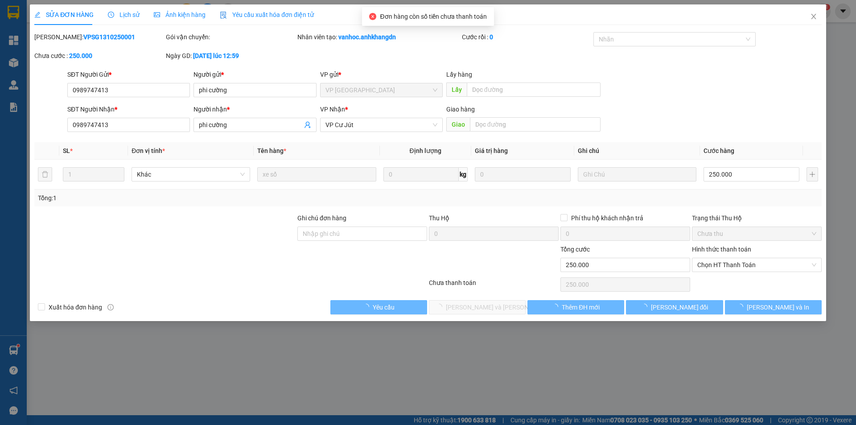
type input "0989747413"
type input "phi cường"
type input "0989747413"
type input "phi cường"
type input "0"
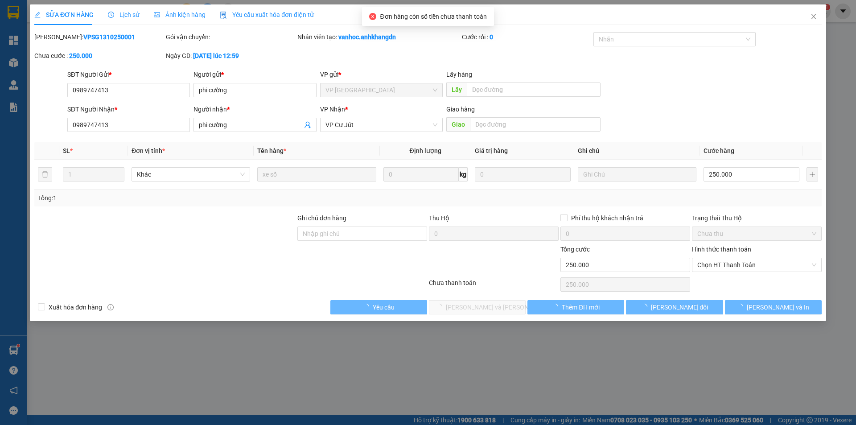
type input "250.000"
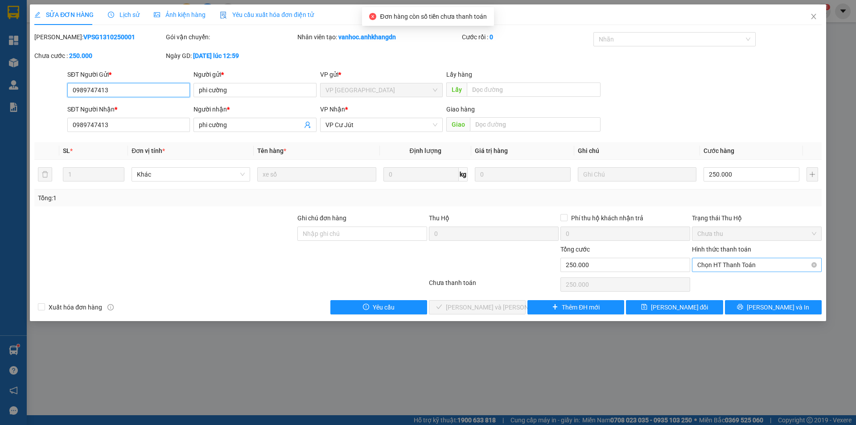
click at [719, 264] on span "Chọn HT Thanh Toán" at bounding box center [756, 264] width 119 height 13
click at [718, 299] on div "Miễn phí" at bounding box center [756, 297] width 119 height 10
type input "0"
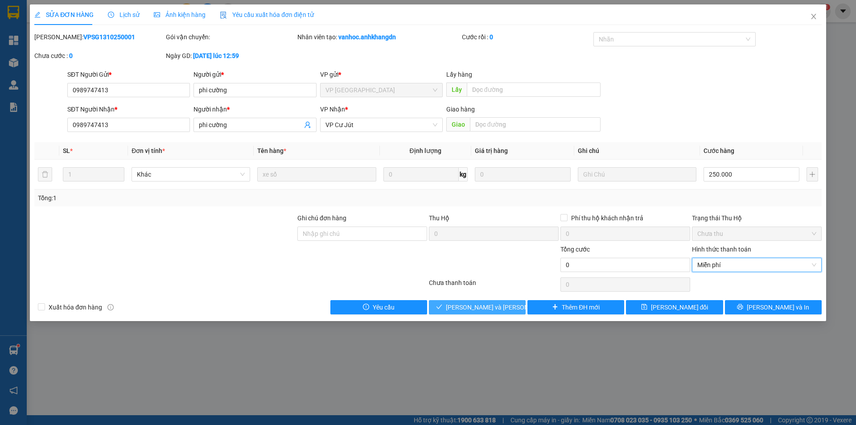
click at [466, 303] on span "[PERSON_NAME] và [PERSON_NAME] hàng" at bounding box center [506, 307] width 120 height 10
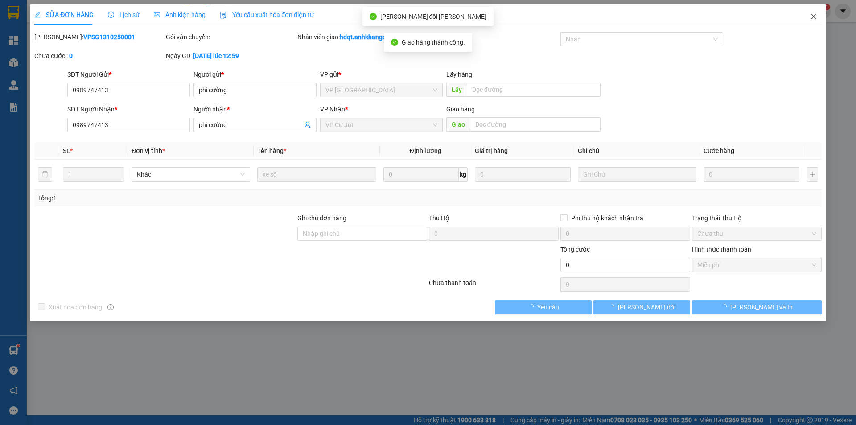
click at [814, 18] on icon "close" at bounding box center [813, 16] width 7 height 7
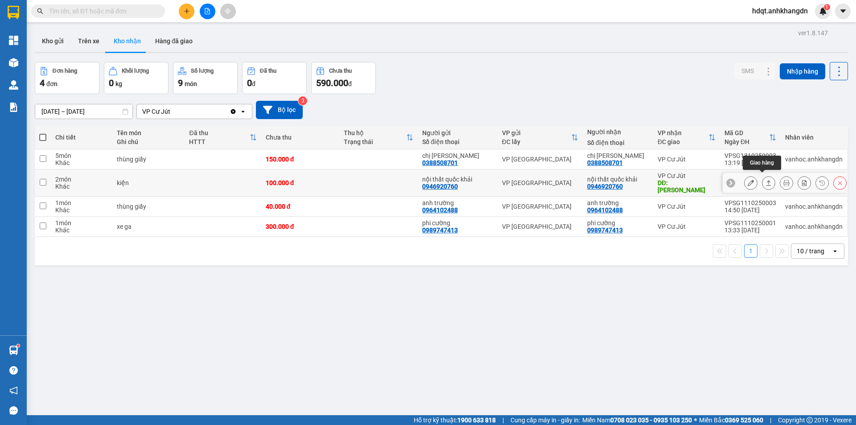
click at [766, 179] on button at bounding box center [768, 183] width 12 height 16
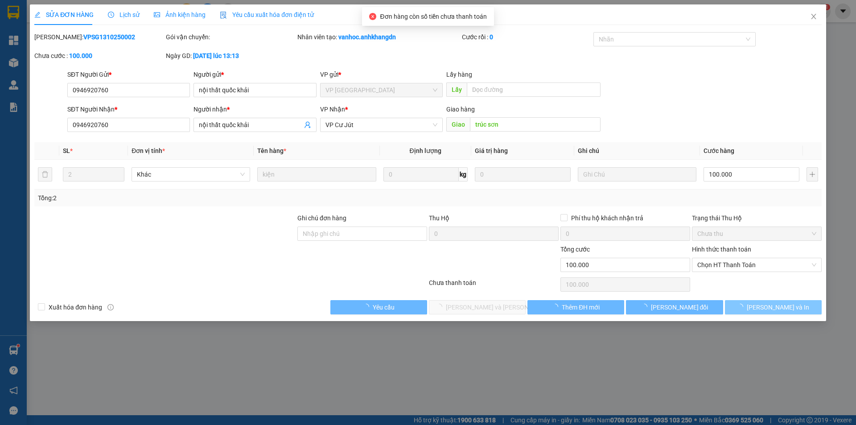
type input "0946920760"
type input "nội thất quốc khải"
type input "0946920760"
type input "nội thất quốc khải"
type input "trúc sơn"
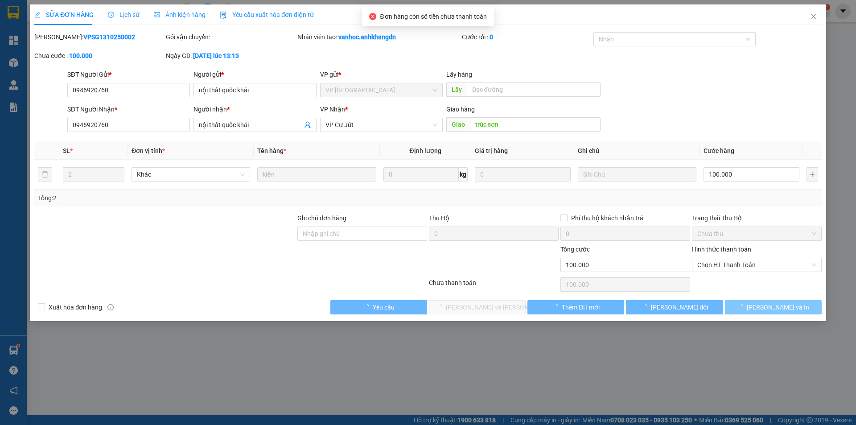
type input "0"
type input "100.000"
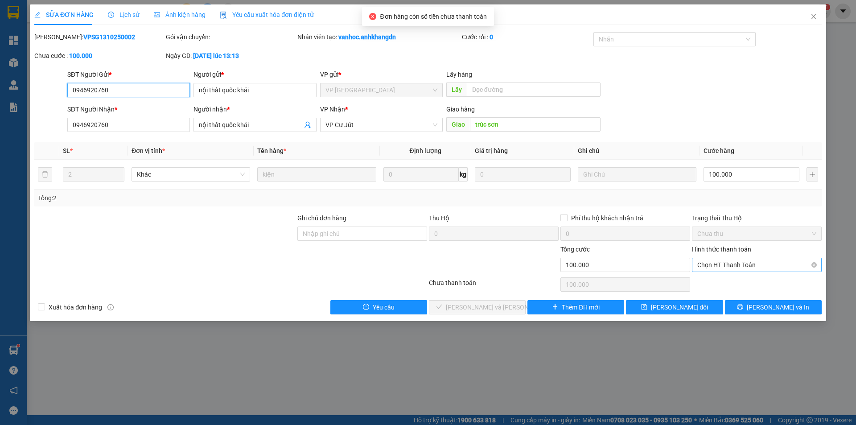
click at [740, 265] on span "Chọn HT Thanh Toán" at bounding box center [756, 264] width 119 height 13
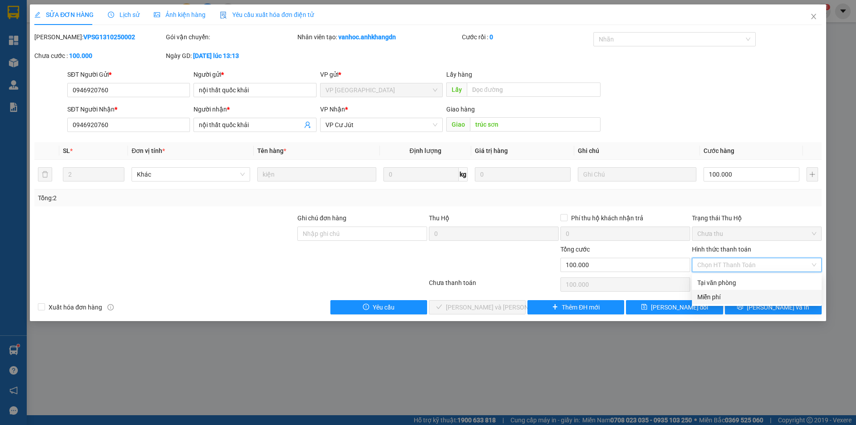
click at [726, 299] on div "Miễn phí" at bounding box center [756, 297] width 119 height 10
type input "0"
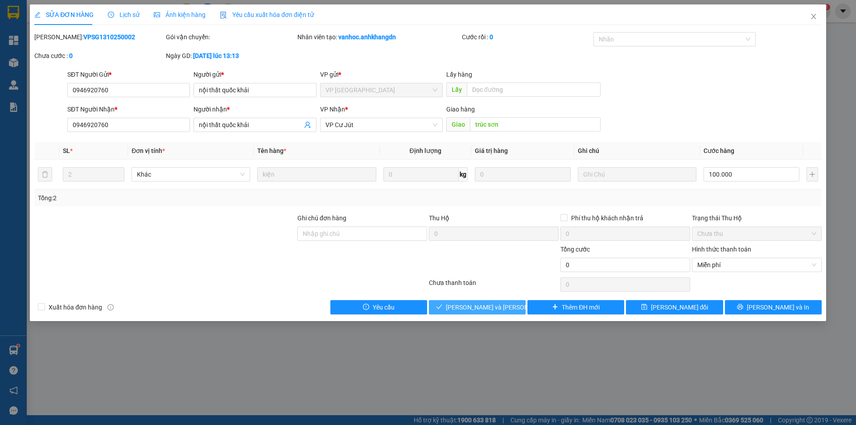
click at [488, 307] on span "[PERSON_NAME] và [PERSON_NAME] hàng" at bounding box center [506, 307] width 120 height 10
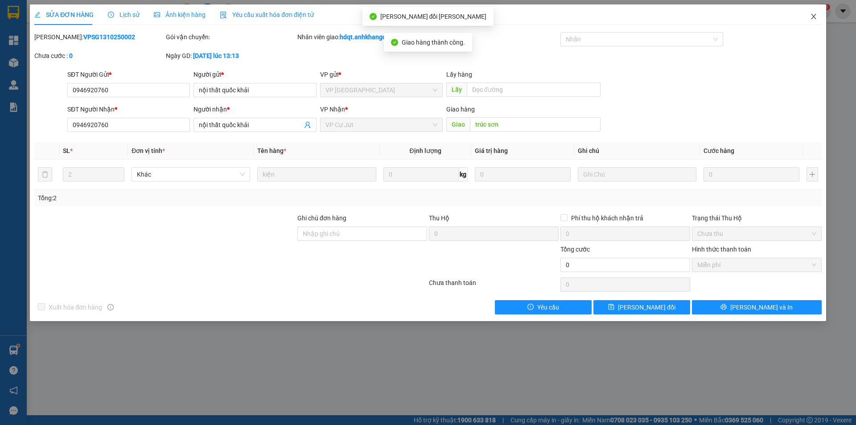
click at [815, 18] on icon "close" at bounding box center [813, 16] width 7 height 7
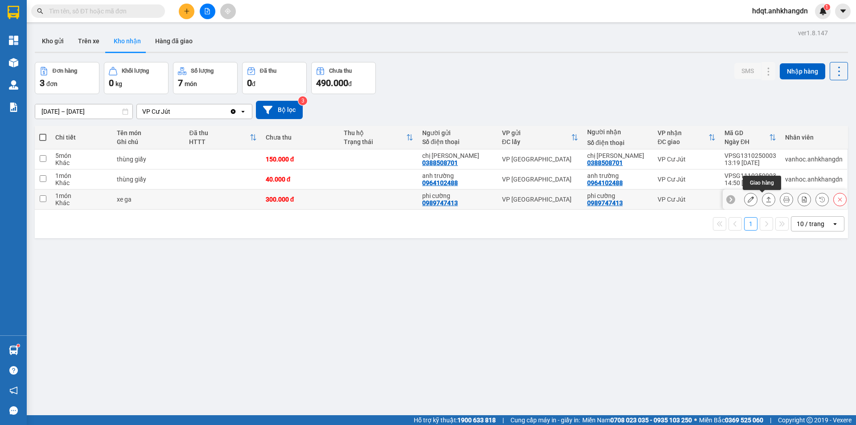
click at [765, 202] on icon at bounding box center [768, 199] width 6 height 6
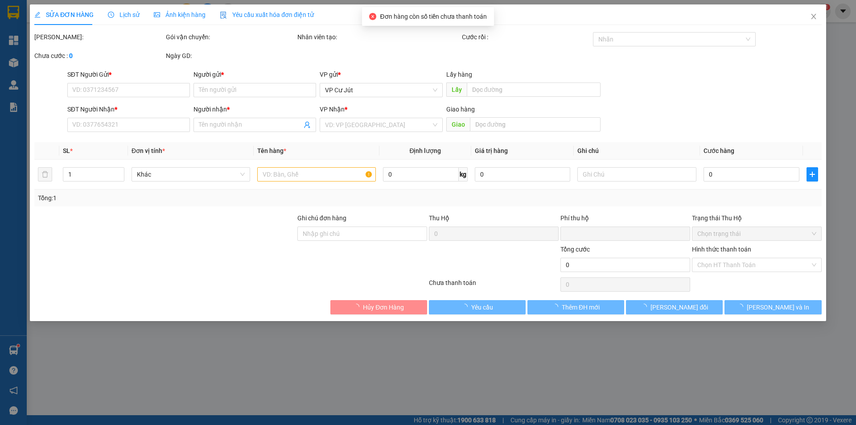
type input "0989747413"
type input "phi cường"
type input "0989747413"
type input "phi cường"
type input "0"
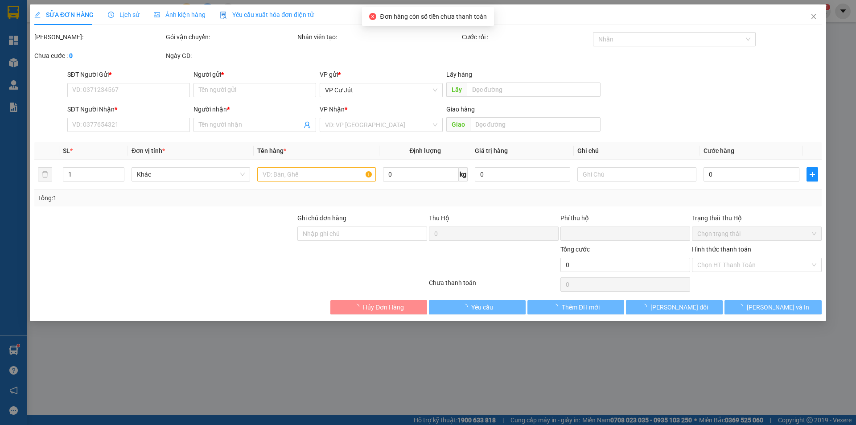
type input "300.000"
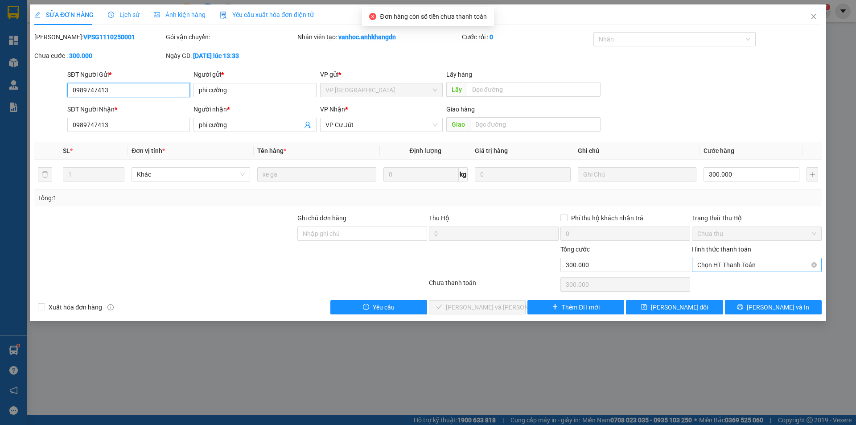
click at [722, 266] on span "Chọn HT Thanh Toán" at bounding box center [756, 264] width 119 height 13
click at [722, 300] on div "Miễn phí" at bounding box center [756, 297] width 119 height 10
type input "0"
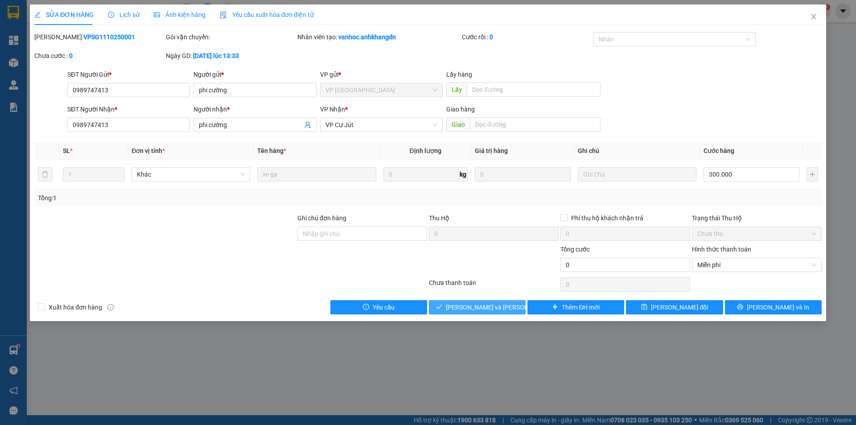
click at [488, 309] on span "[PERSON_NAME] và [PERSON_NAME] hàng" at bounding box center [506, 307] width 120 height 10
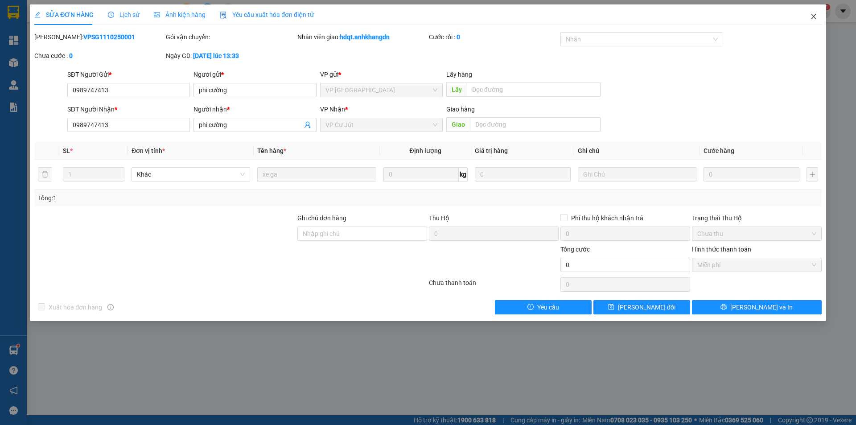
click at [815, 16] on icon "close" at bounding box center [813, 16] width 7 height 7
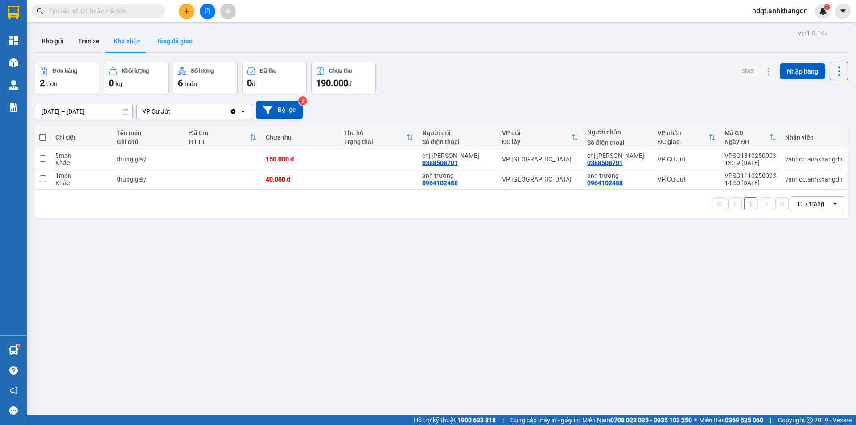
click at [176, 41] on button "Hàng đã giao" at bounding box center [174, 40] width 52 height 21
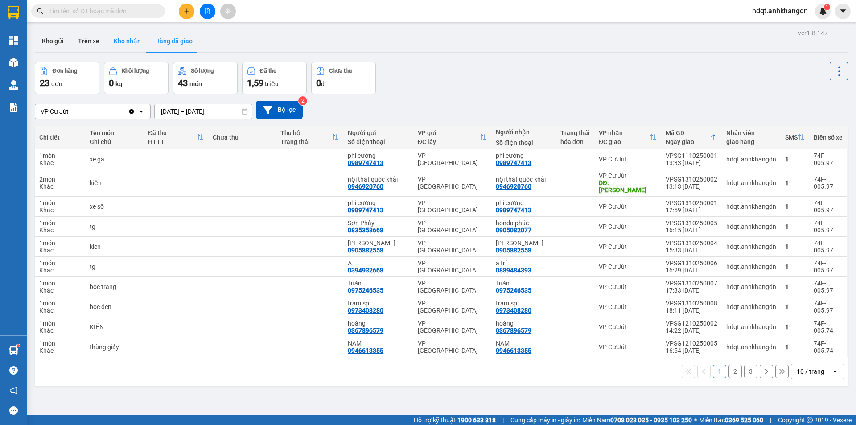
click at [127, 43] on button "Kho nhận" at bounding box center [127, 40] width 41 height 21
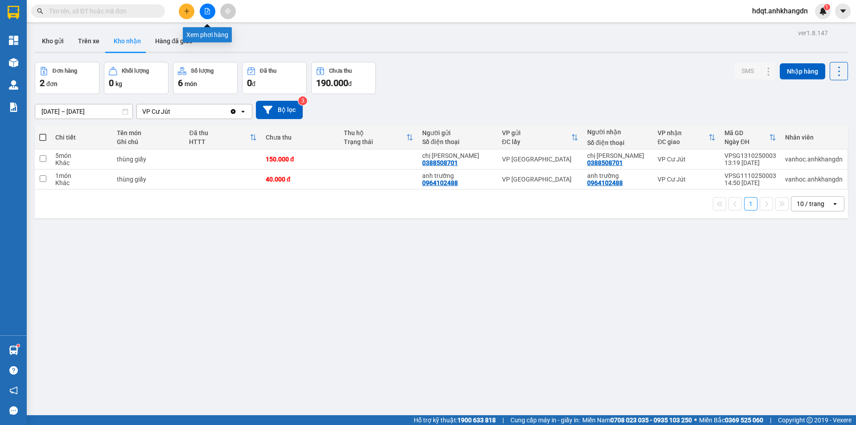
click at [207, 12] on icon "file-add" at bounding box center [207, 11] width 5 height 6
